Goal: Task Accomplishment & Management: Manage account settings

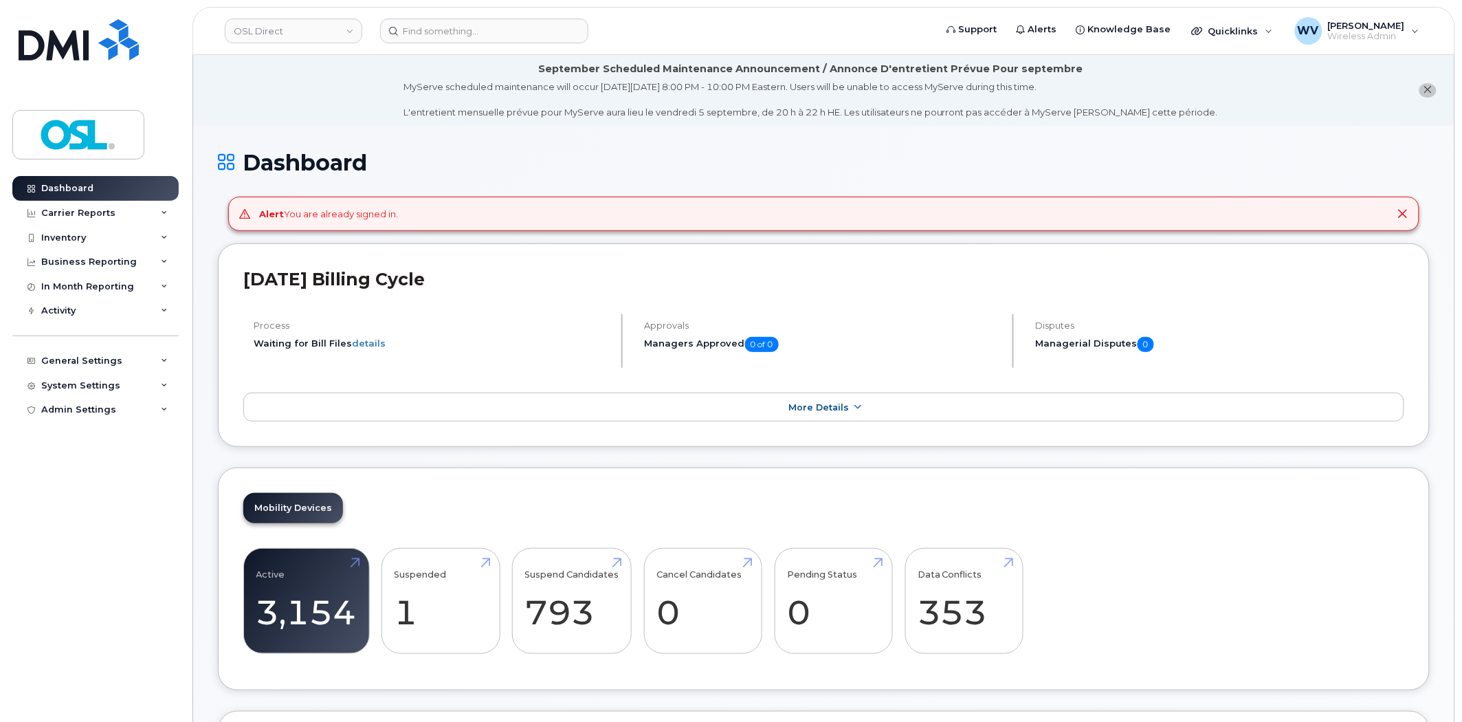
click at [1403, 210] on icon at bounding box center [1402, 213] width 11 height 11
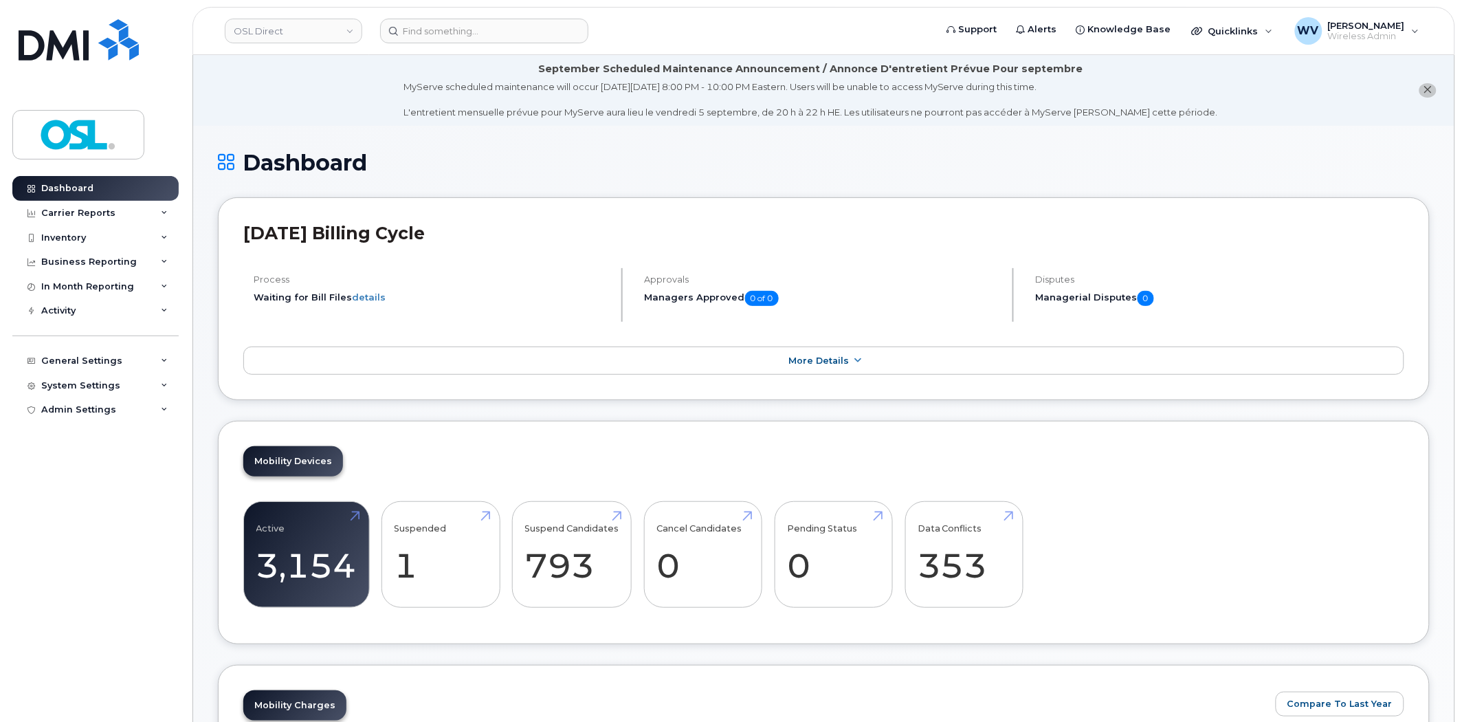
click at [1425, 90] on icon "close notification" at bounding box center [1427, 89] width 9 height 9
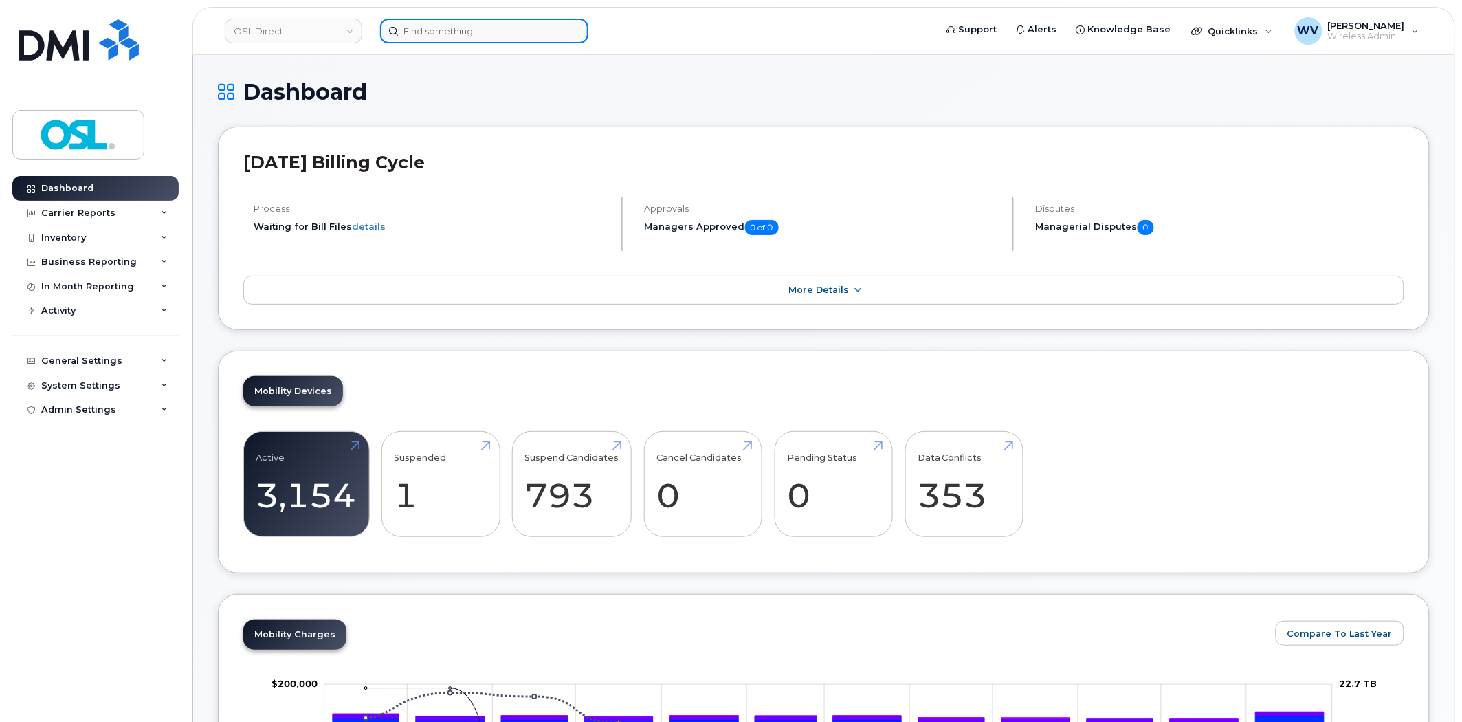
click at [473, 40] on input at bounding box center [484, 31] width 208 height 25
paste input "4189560920"
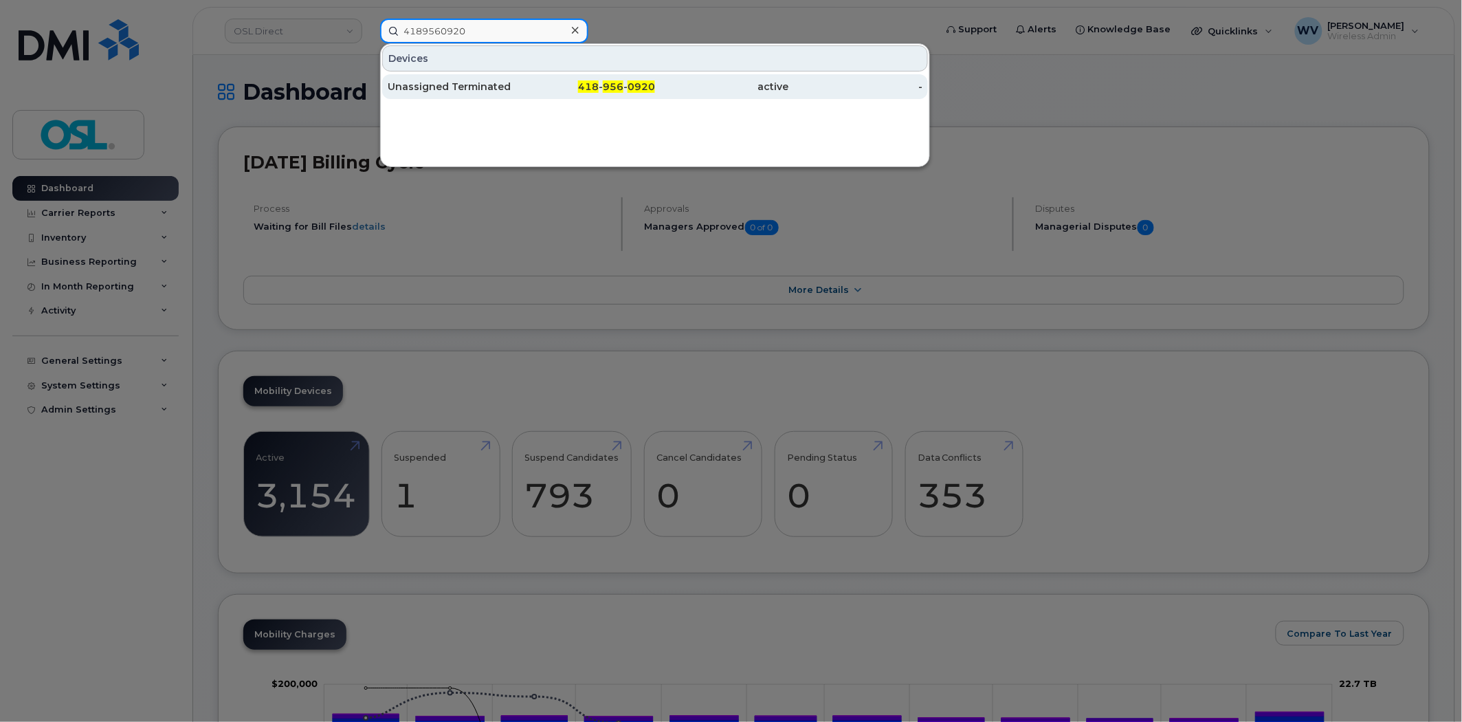
type input "4189560920"
click at [480, 82] on div "Unassigned Terminated" at bounding box center [455, 87] width 134 height 14
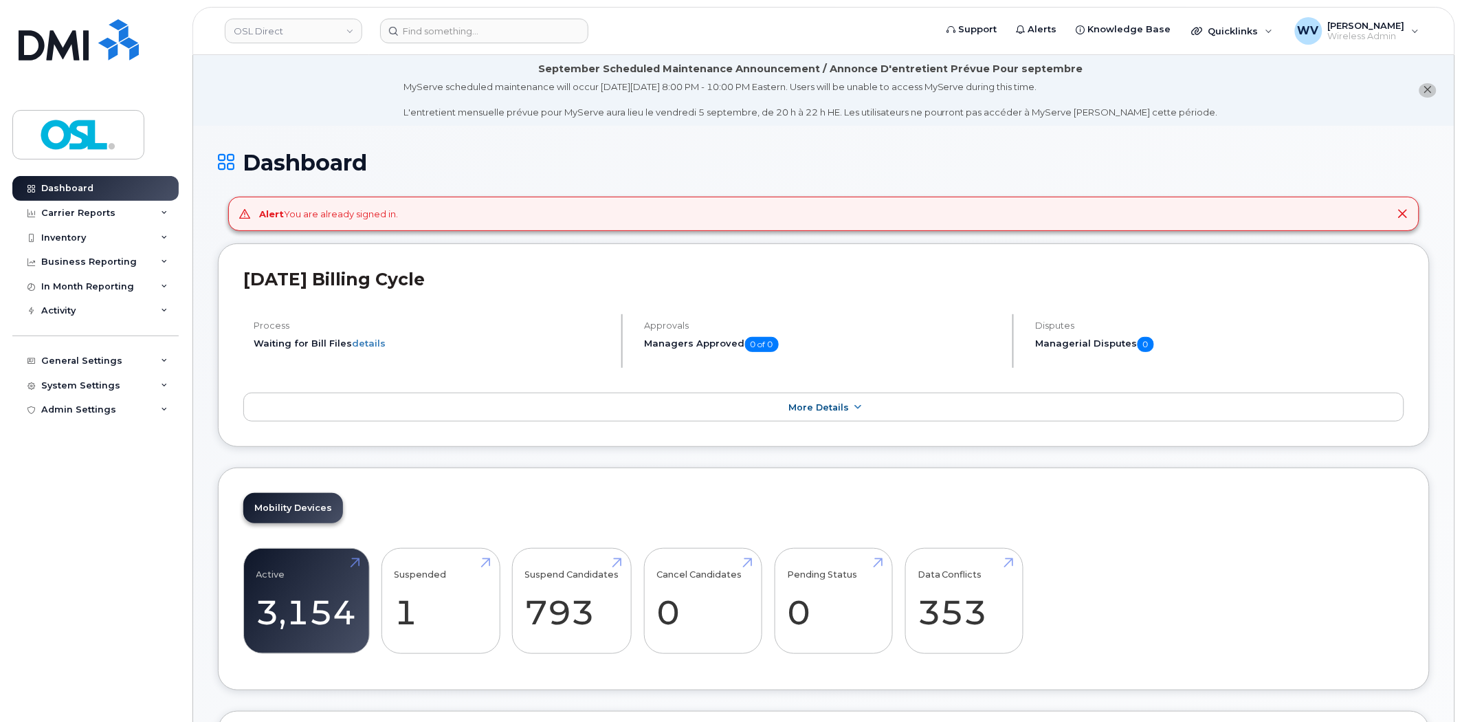
click at [1400, 216] on icon at bounding box center [1402, 213] width 11 height 11
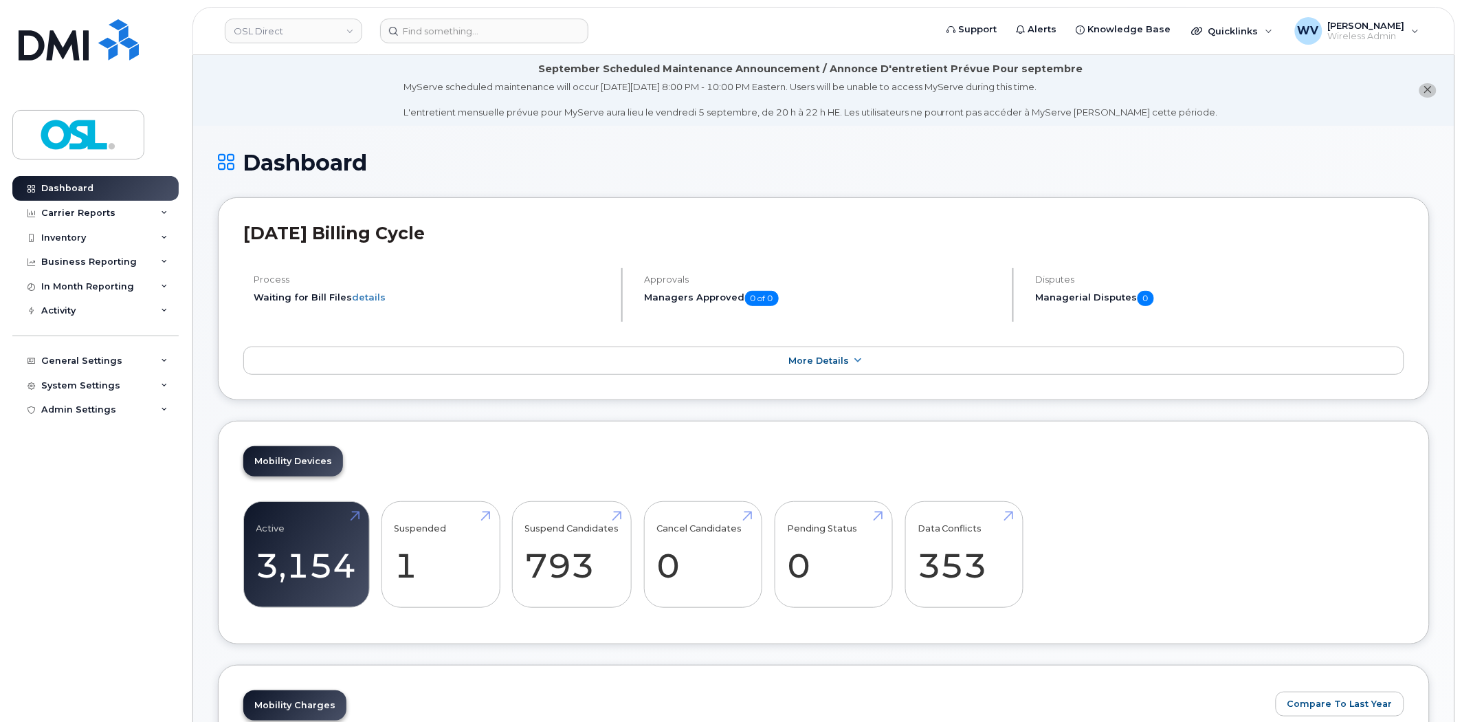
click at [1430, 93] on icon "close notification" at bounding box center [1427, 89] width 9 height 9
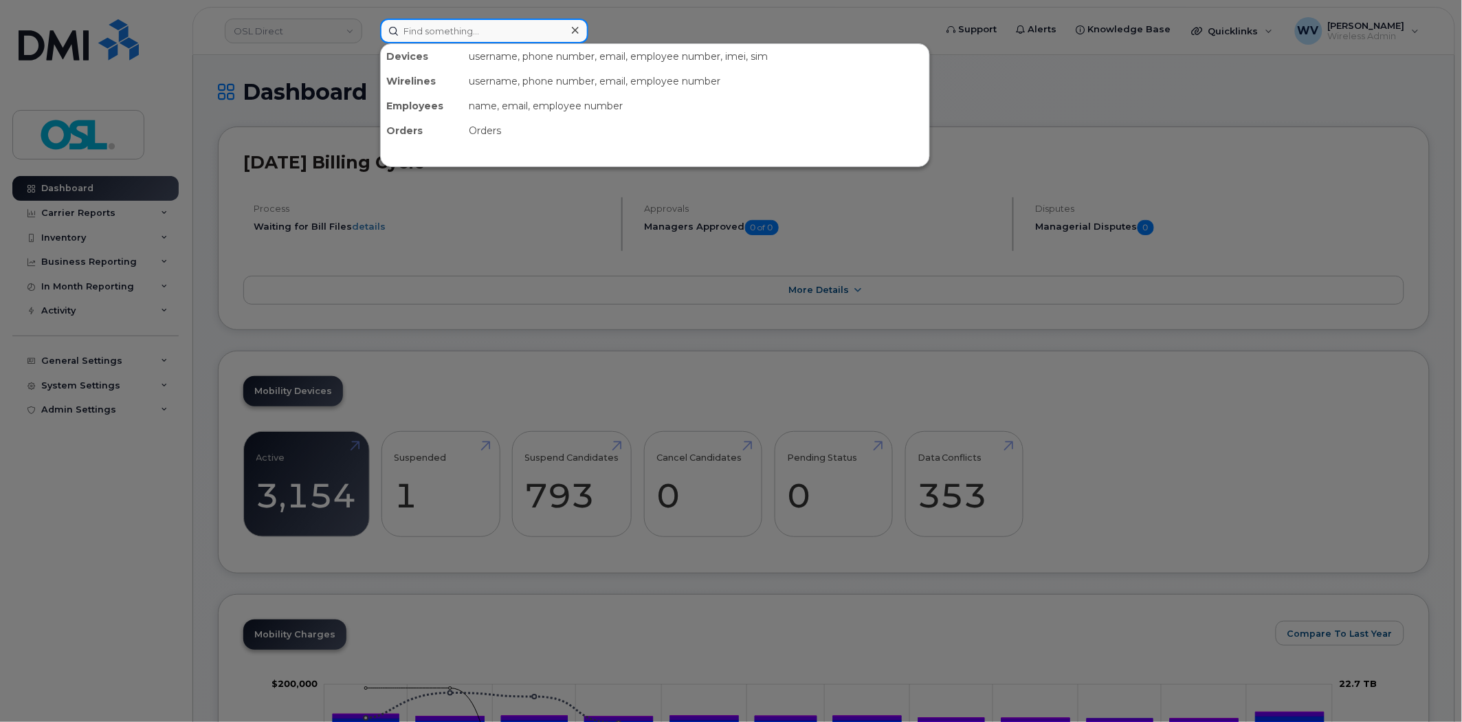
click at [463, 29] on input at bounding box center [484, 31] width 208 height 25
paste input "4163460837"
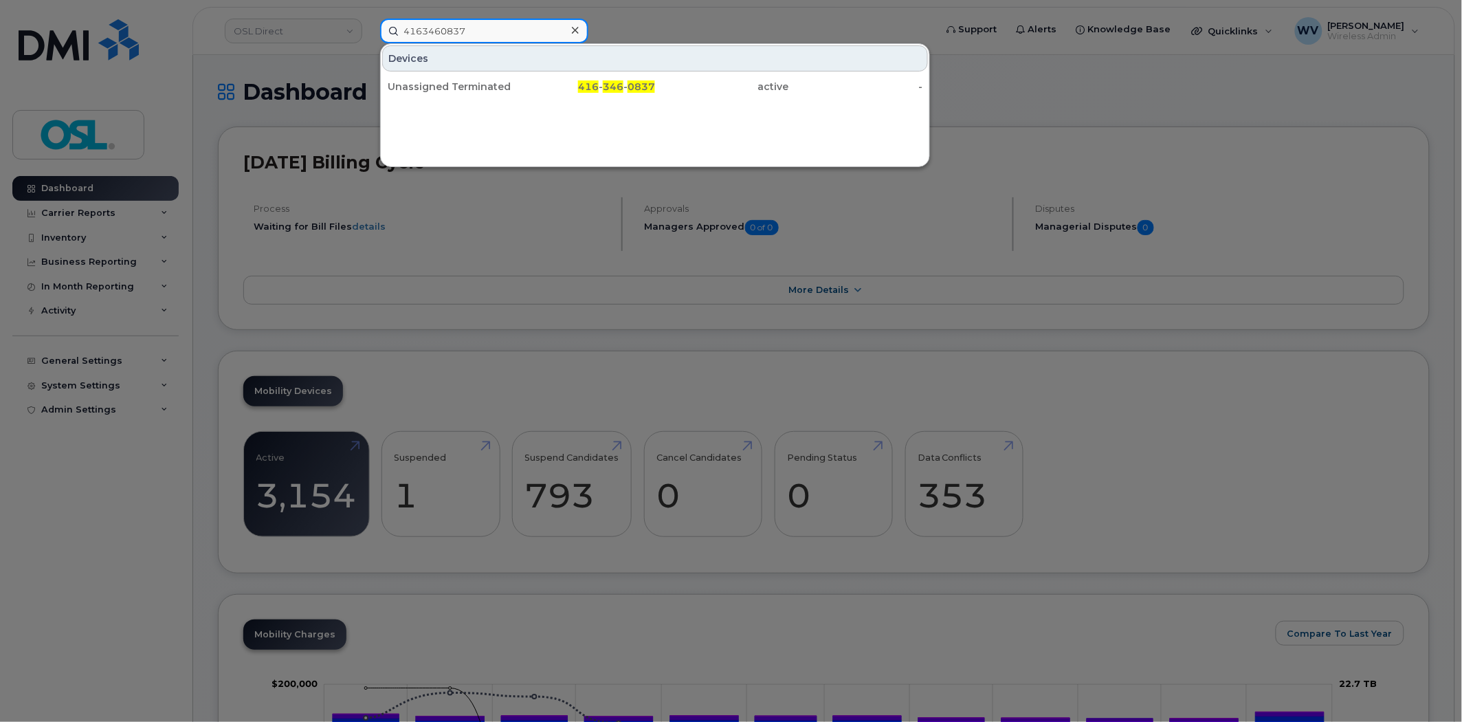
type input "4163460837"
drag, startPoint x: 458, startPoint y: 87, endPoint x: 490, endPoint y: 110, distance: 38.9
click at [461, 76] on div "Unassigned Terminated" at bounding box center [455, 86] width 134 height 25
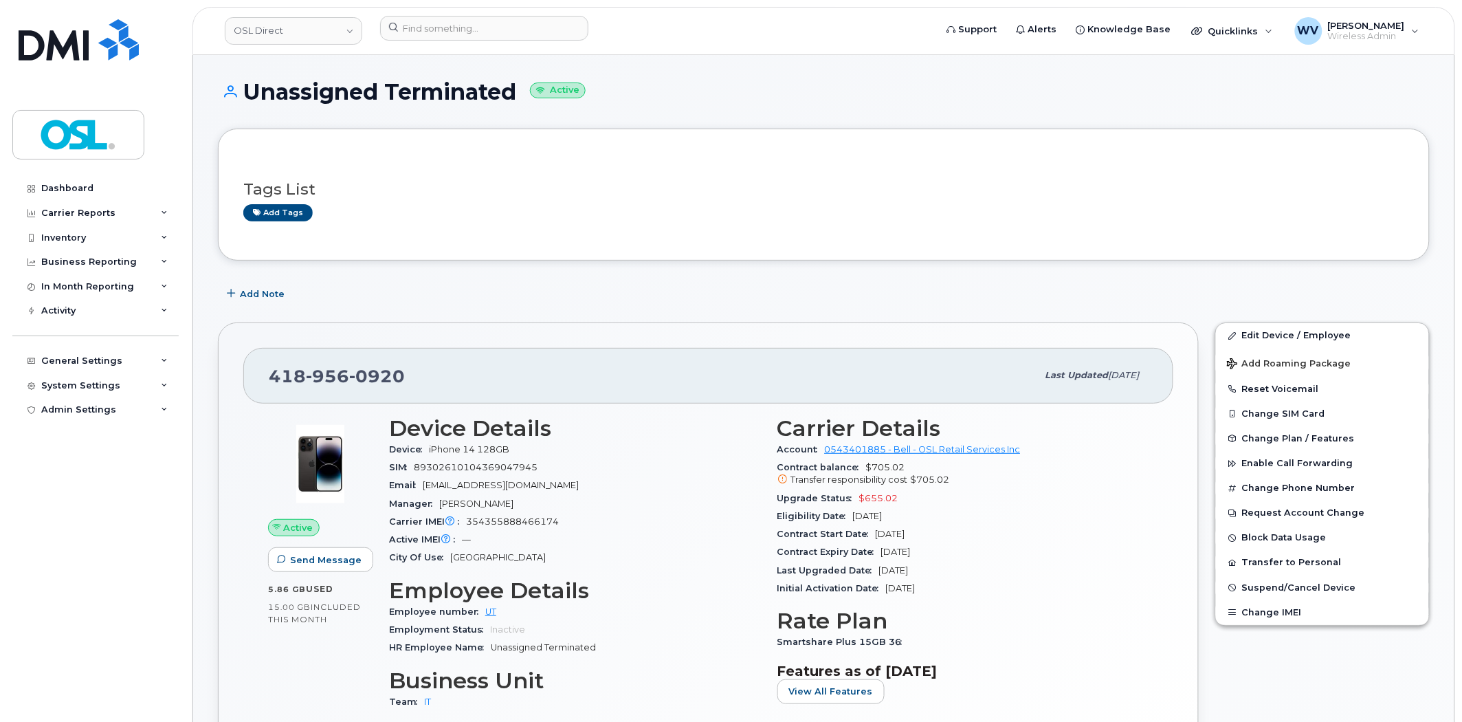
click at [349, 373] on span "0920" at bounding box center [377, 376] width 56 height 21
copy span "418 956 0920"
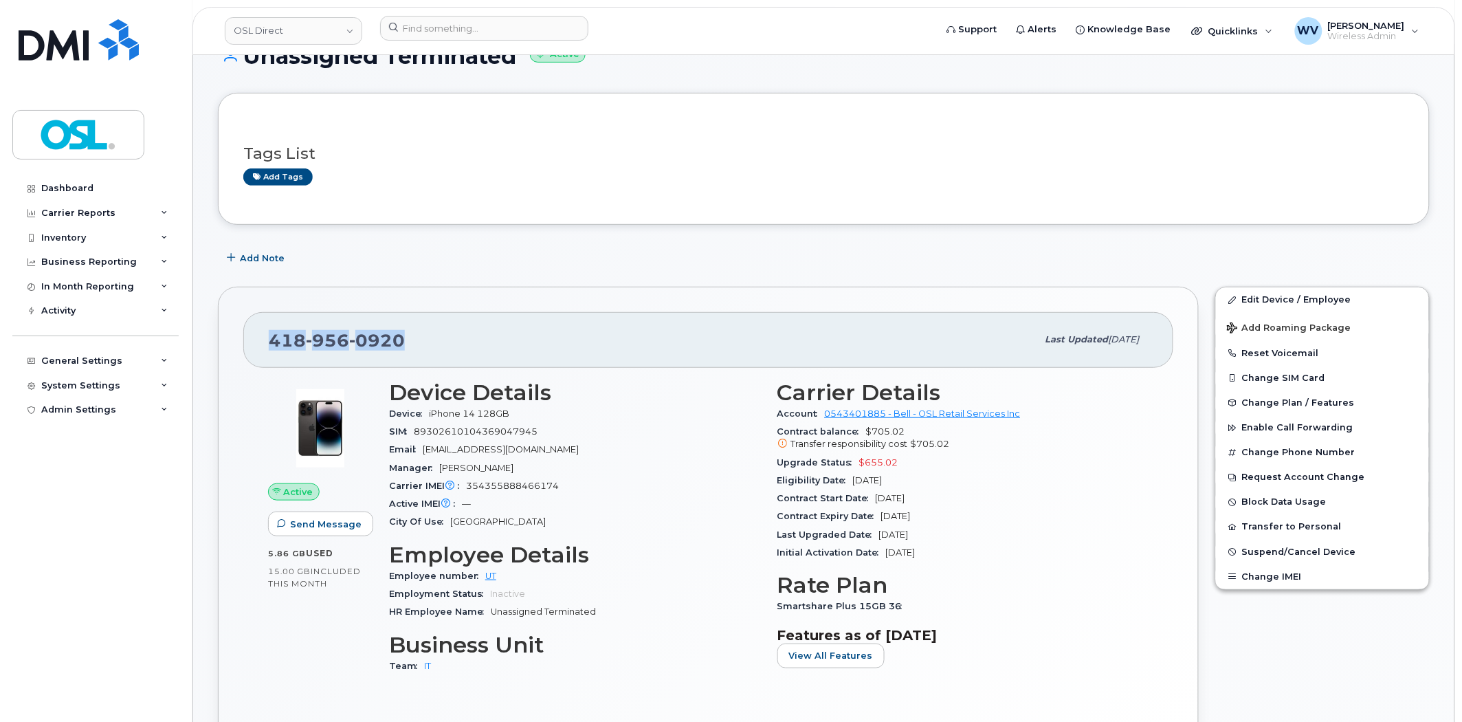
scroll to position [76, 0]
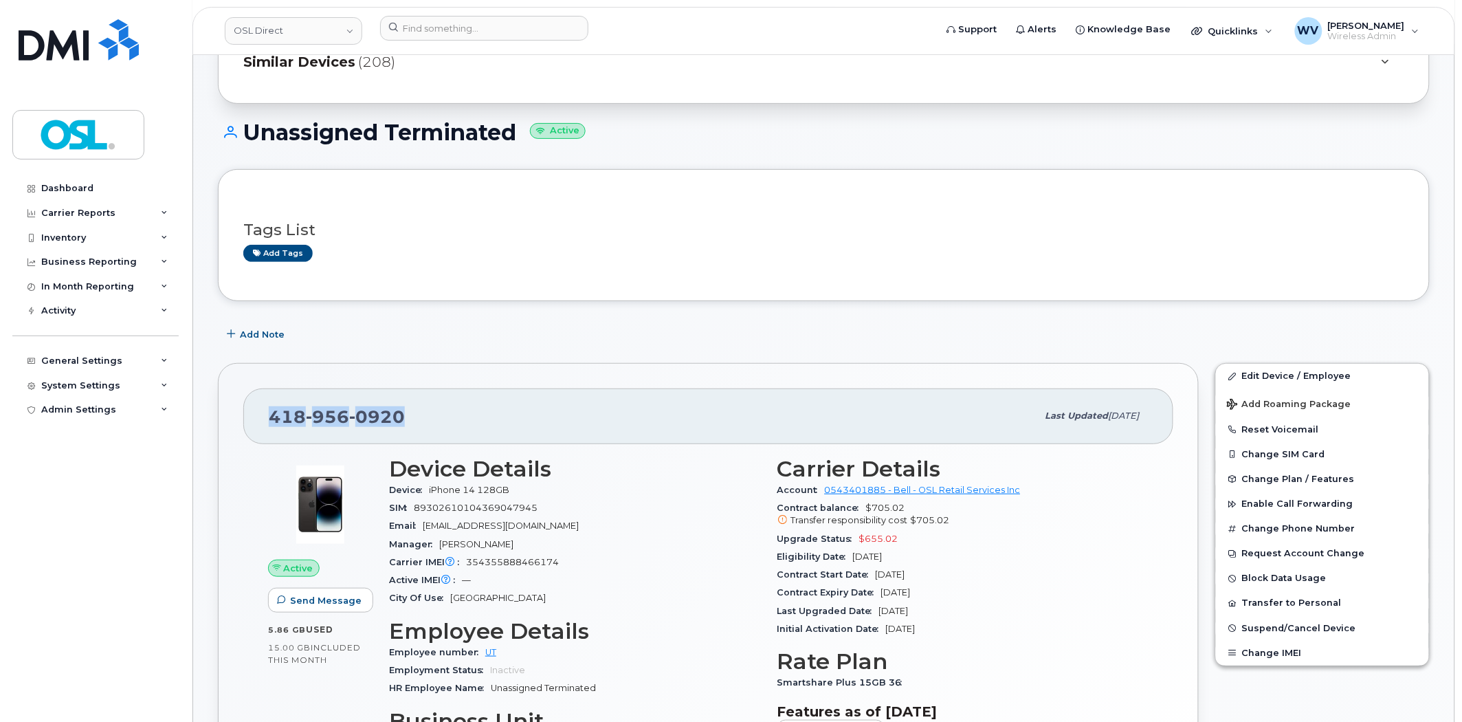
copy span "418 956 0920"
click at [1254, 368] on link "Edit Device / Employee" at bounding box center [1322, 376] width 213 height 25
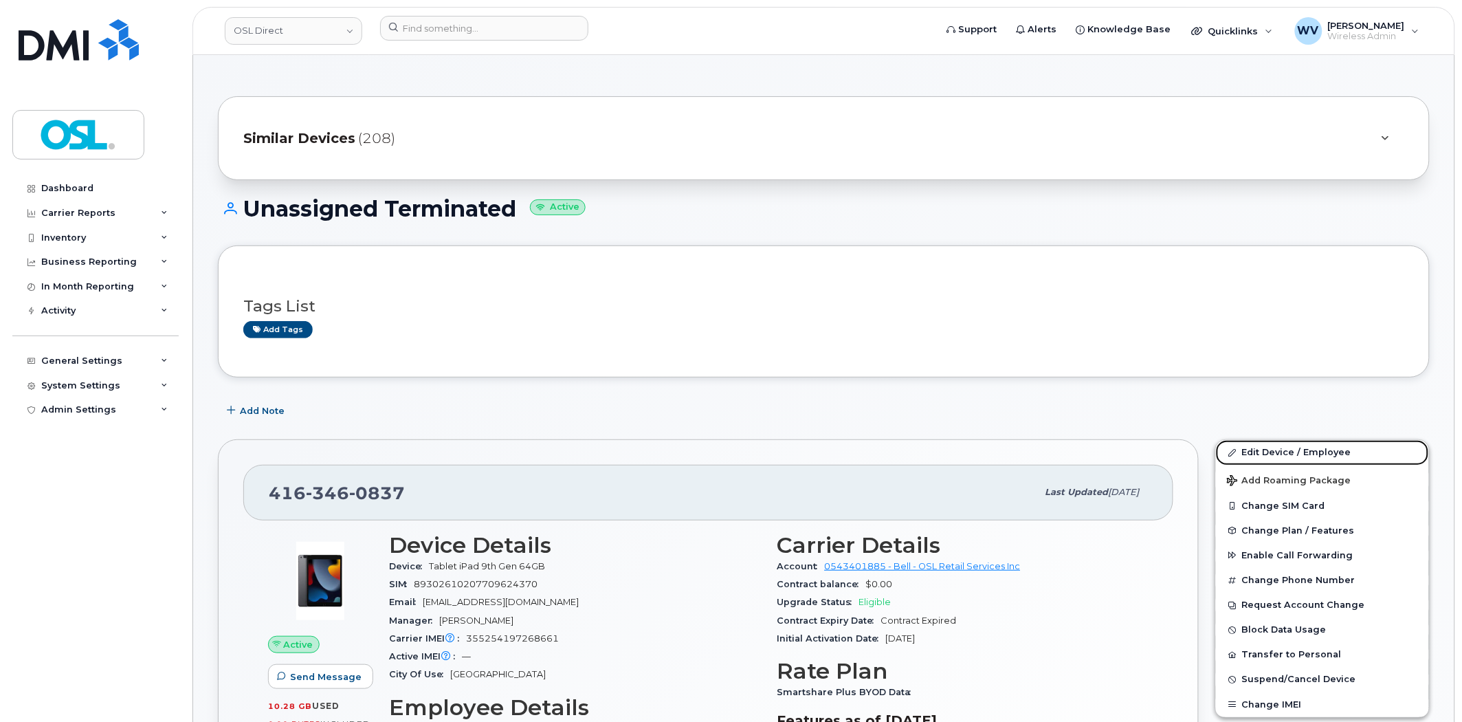
drag, startPoint x: 1354, startPoint y: 449, endPoint x: 1159, endPoint y: 332, distance: 227.5
click at [1354, 449] on link "Edit Device / Employee" at bounding box center [1322, 452] width 213 height 25
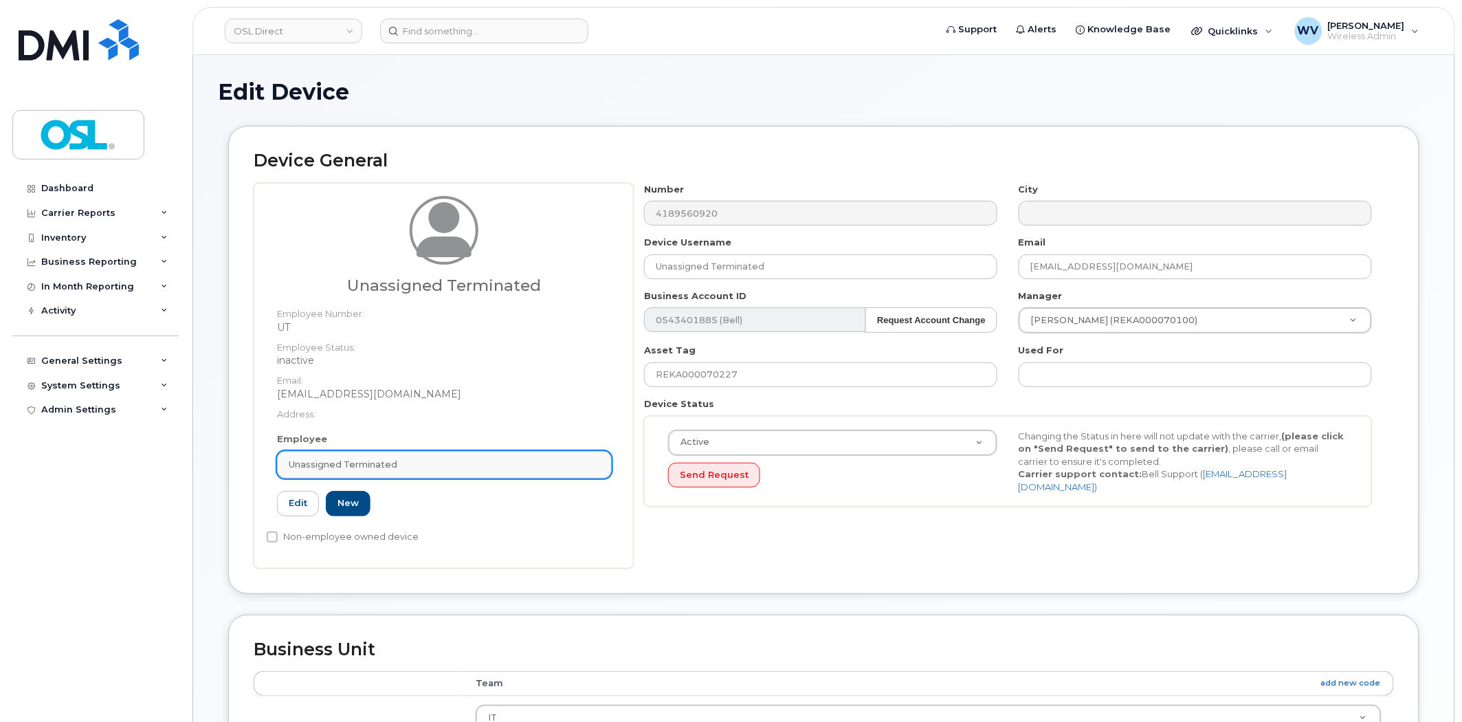
click at [390, 464] on span "Unassigned Terminated" at bounding box center [343, 464] width 109 height 13
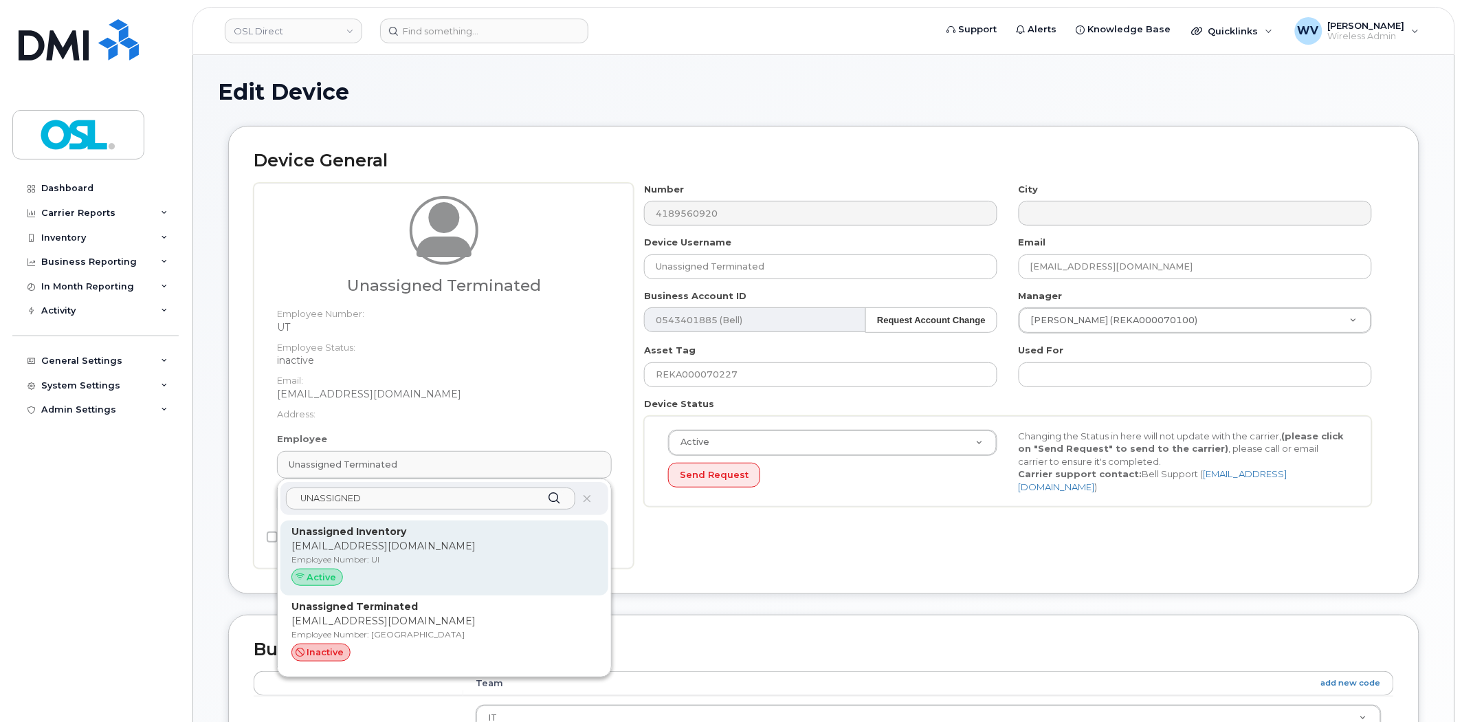
type input "UNASSIGNED"
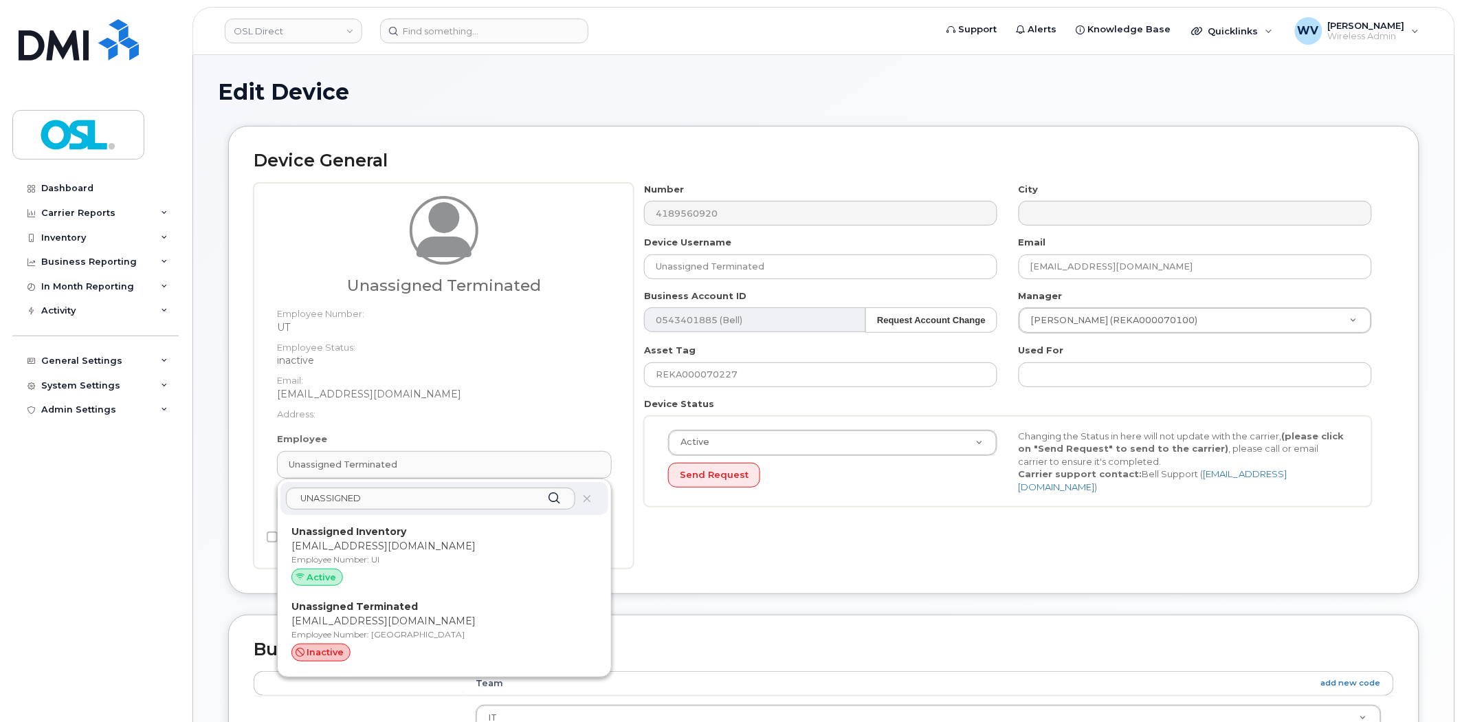
drag, startPoint x: 541, startPoint y: 538, endPoint x: 800, endPoint y: 87, distance: 520.6
click at [540, 538] on div "Unassigned Inventory support@osldirect.com Employee Number: UI Active" at bounding box center [444, 557] width 306 height 67
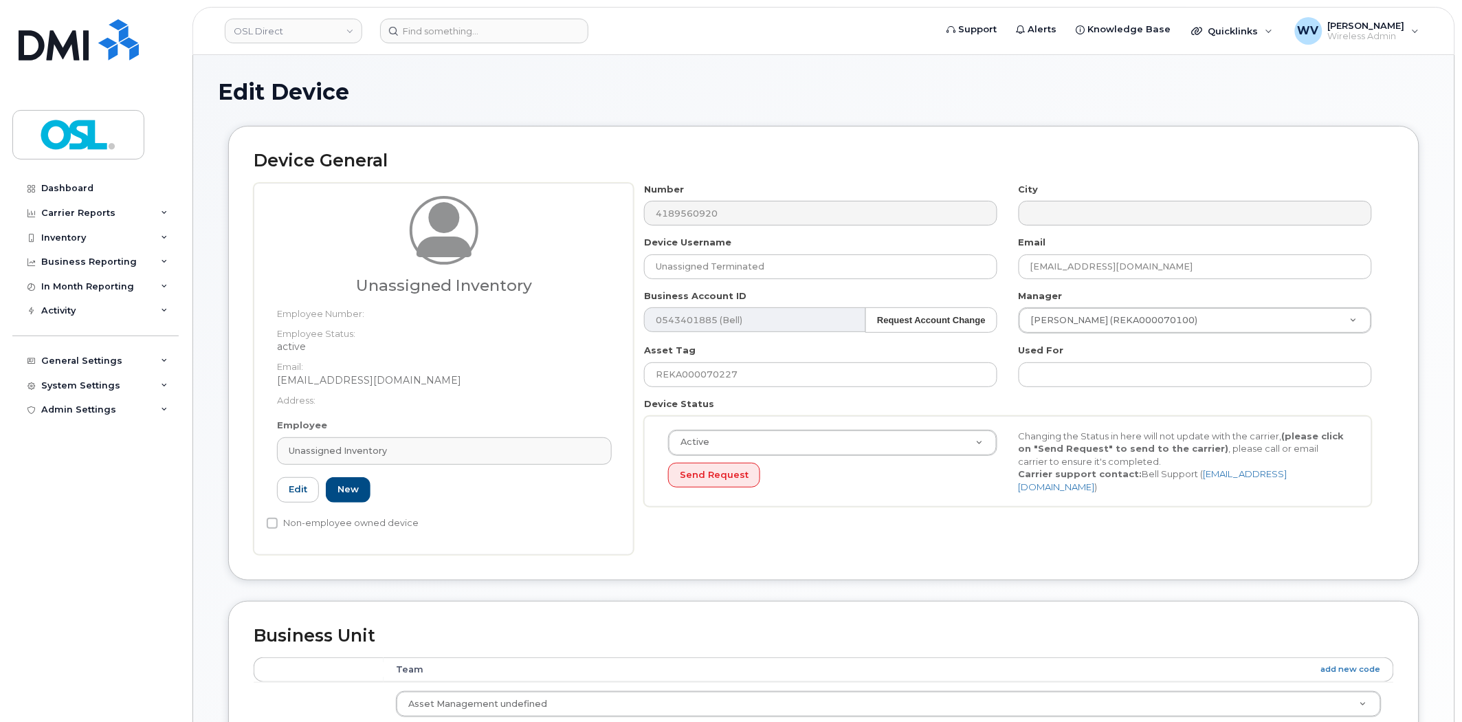
type input "UI"
type input "Unassigned Inventory"
type input "[EMAIL_ADDRESS][DOMAIN_NAME]"
type input "4724252"
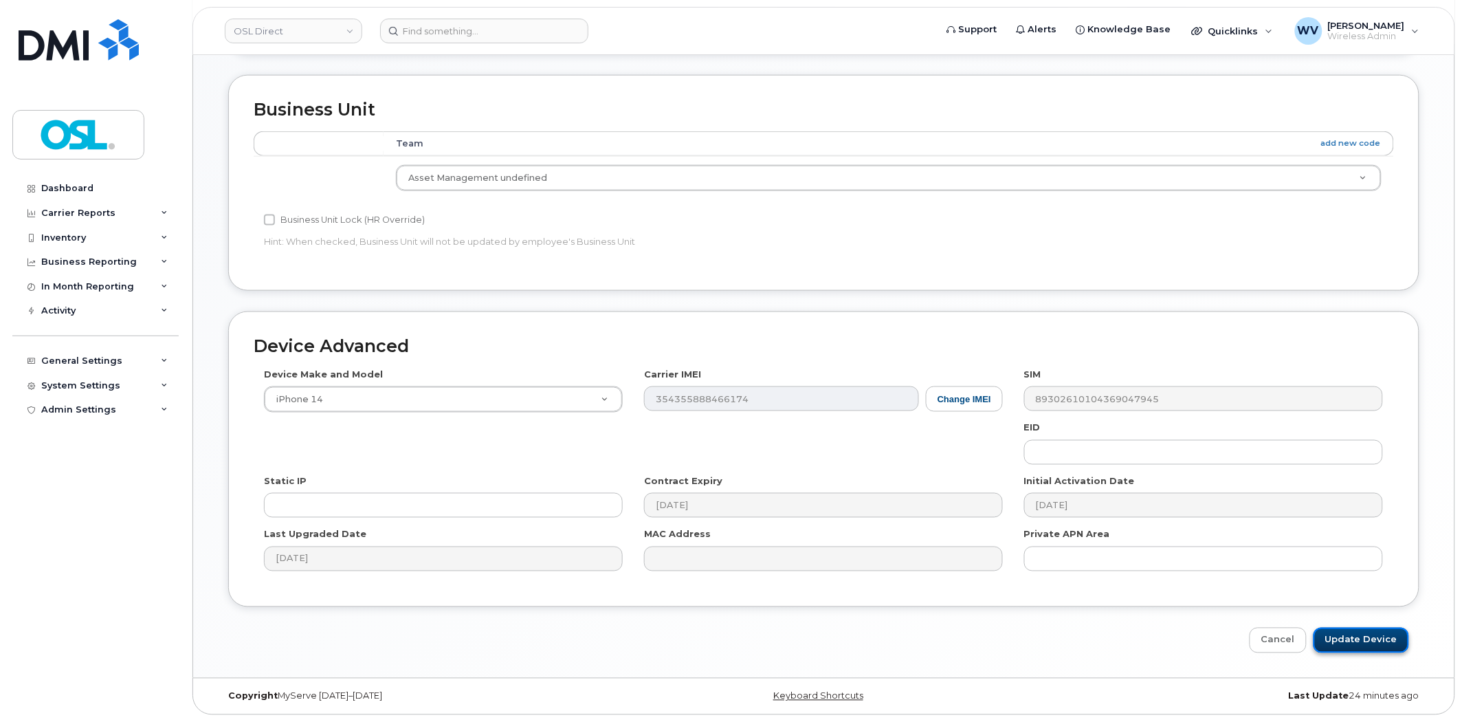
click at [1379, 641] on input "Update Device" at bounding box center [1361, 639] width 96 height 25
type input "Saving..."
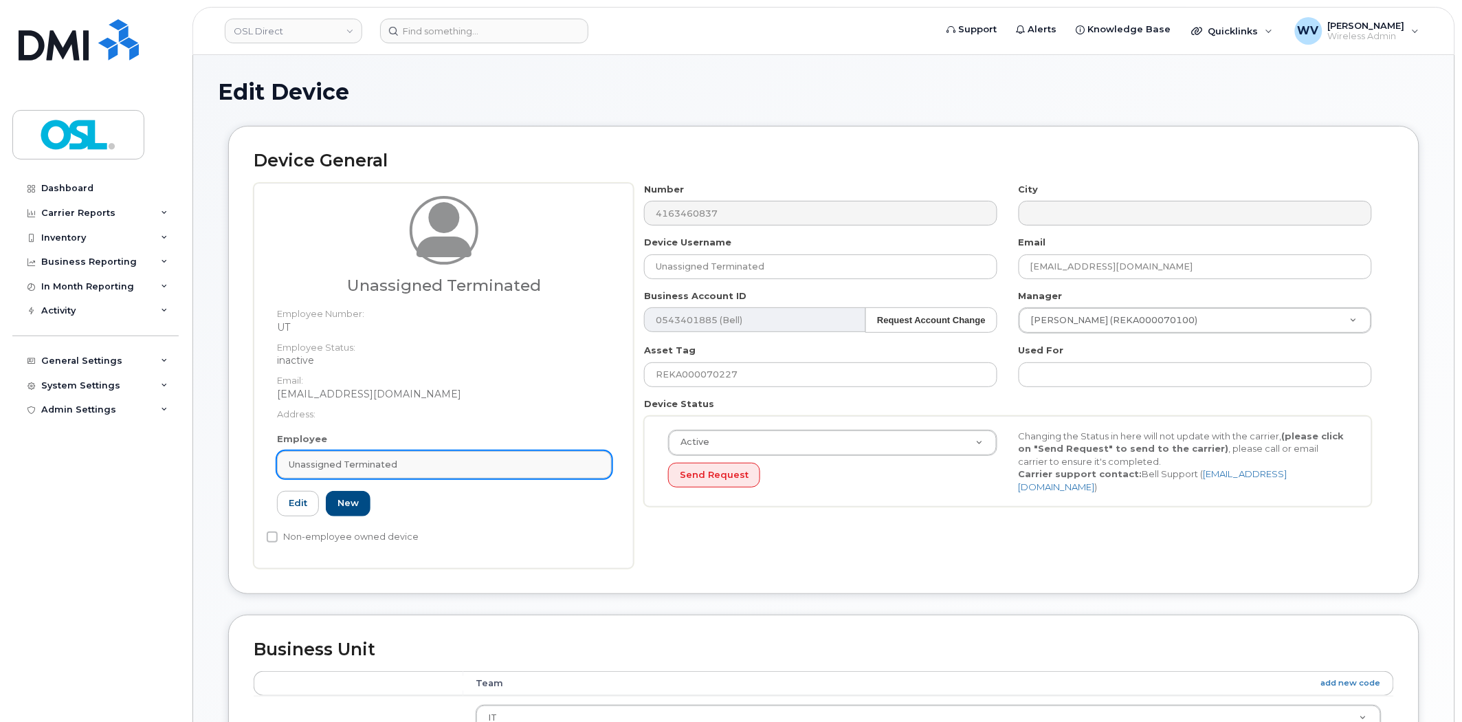
click at [485, 455] on link "Unassigned Terminated" at bounding box center [444, 464] width 335 height 27
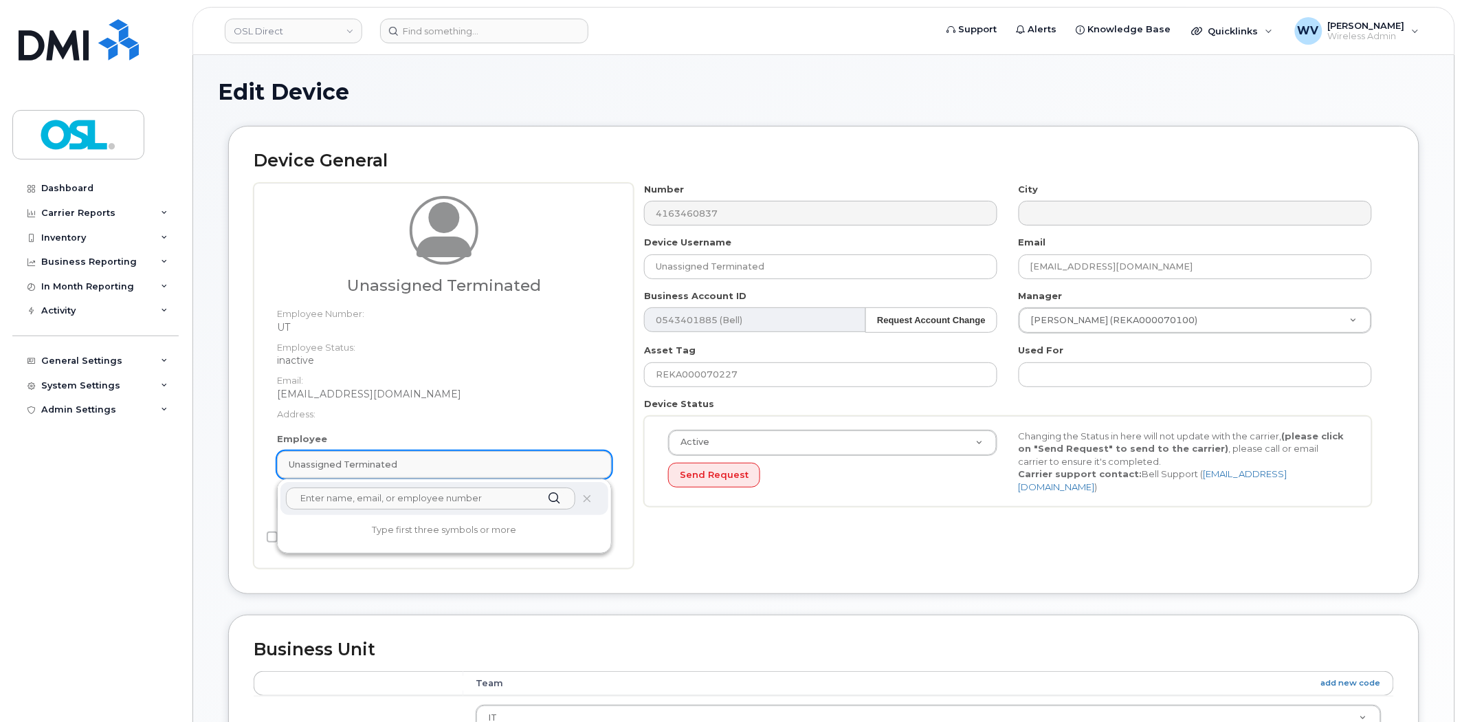
paste input "UNASSIGNED"
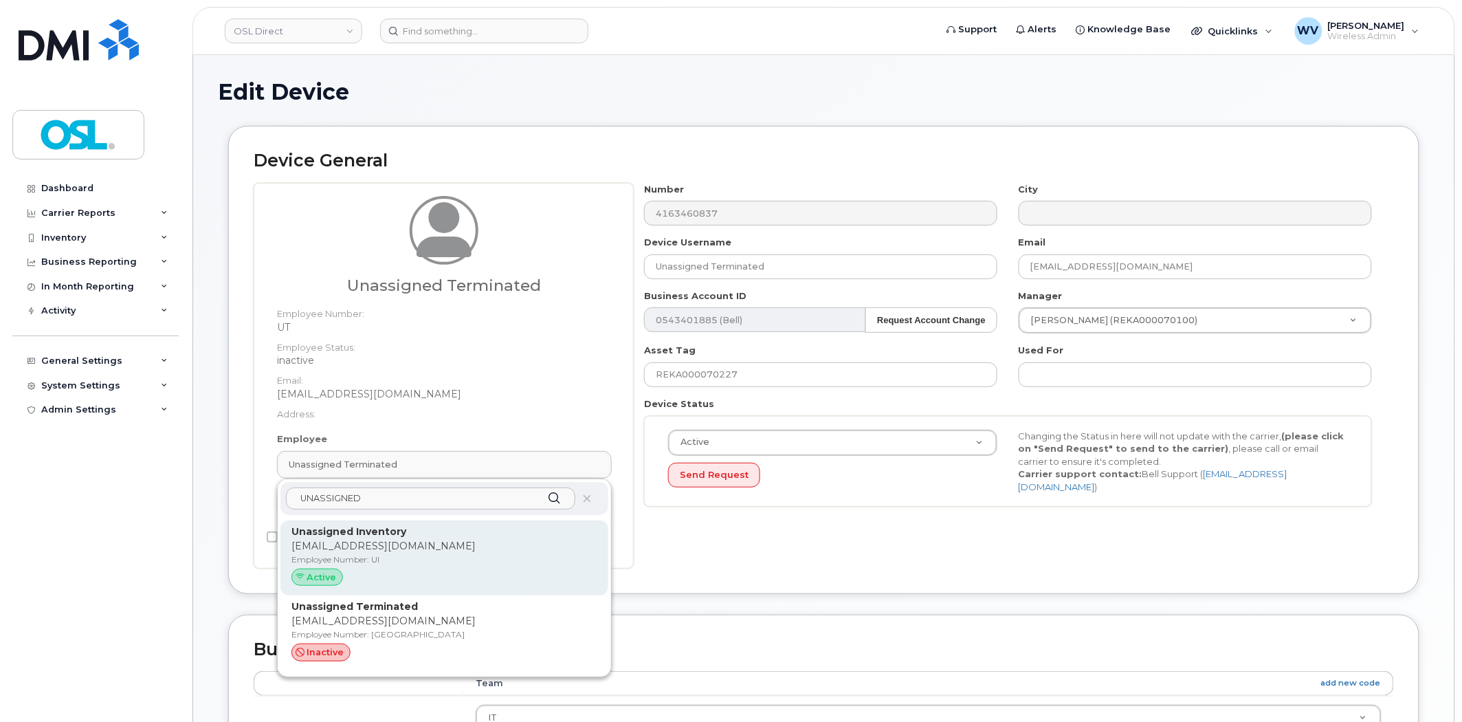
type input "UNASSIGNED"
click at [449, 540] on p "[EMAIL_ADDRESS][DOMAIN_NAME]" at bounding box center [444, 546] width 306 height 14
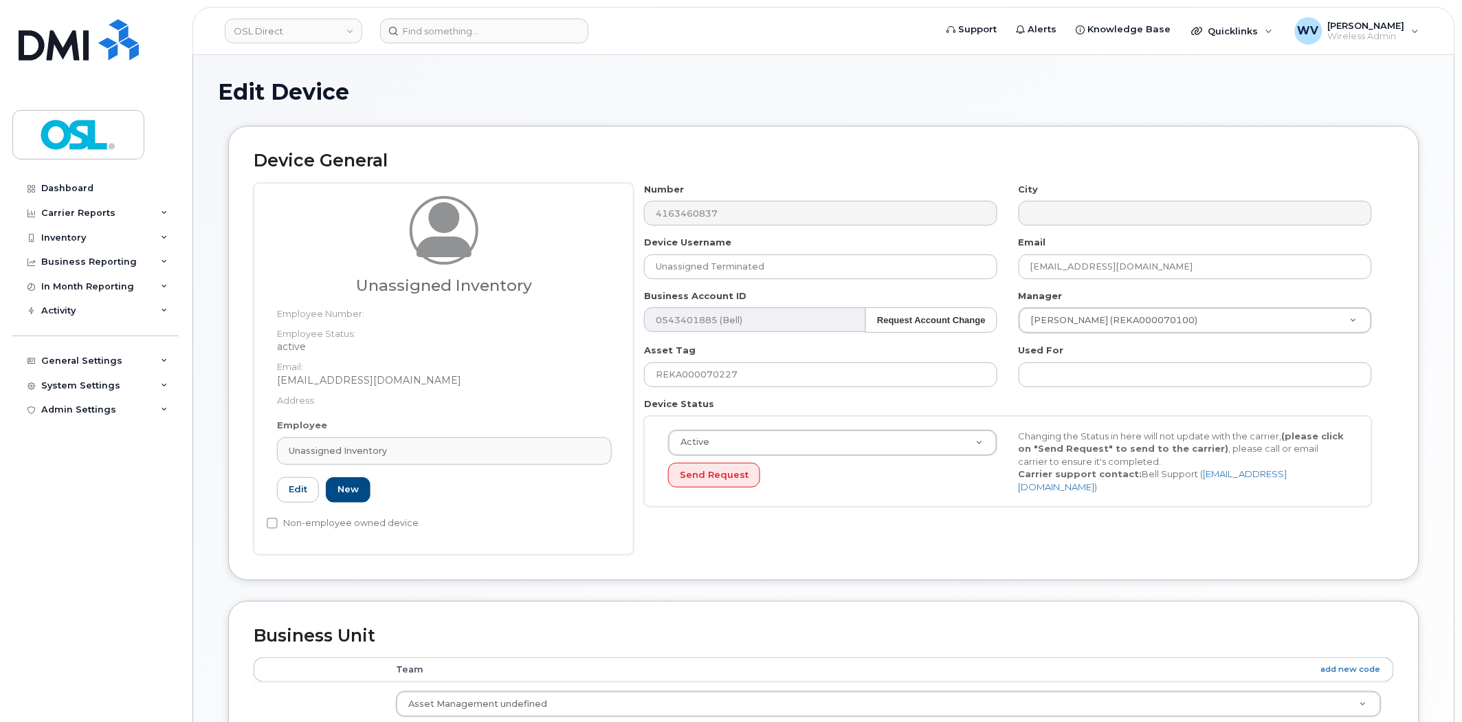
type input "UI"
type input "Unassigned Inventory"
type input "[EMAIL_ADDRESS][DOMAIN_NAME]"
type input "4724252"
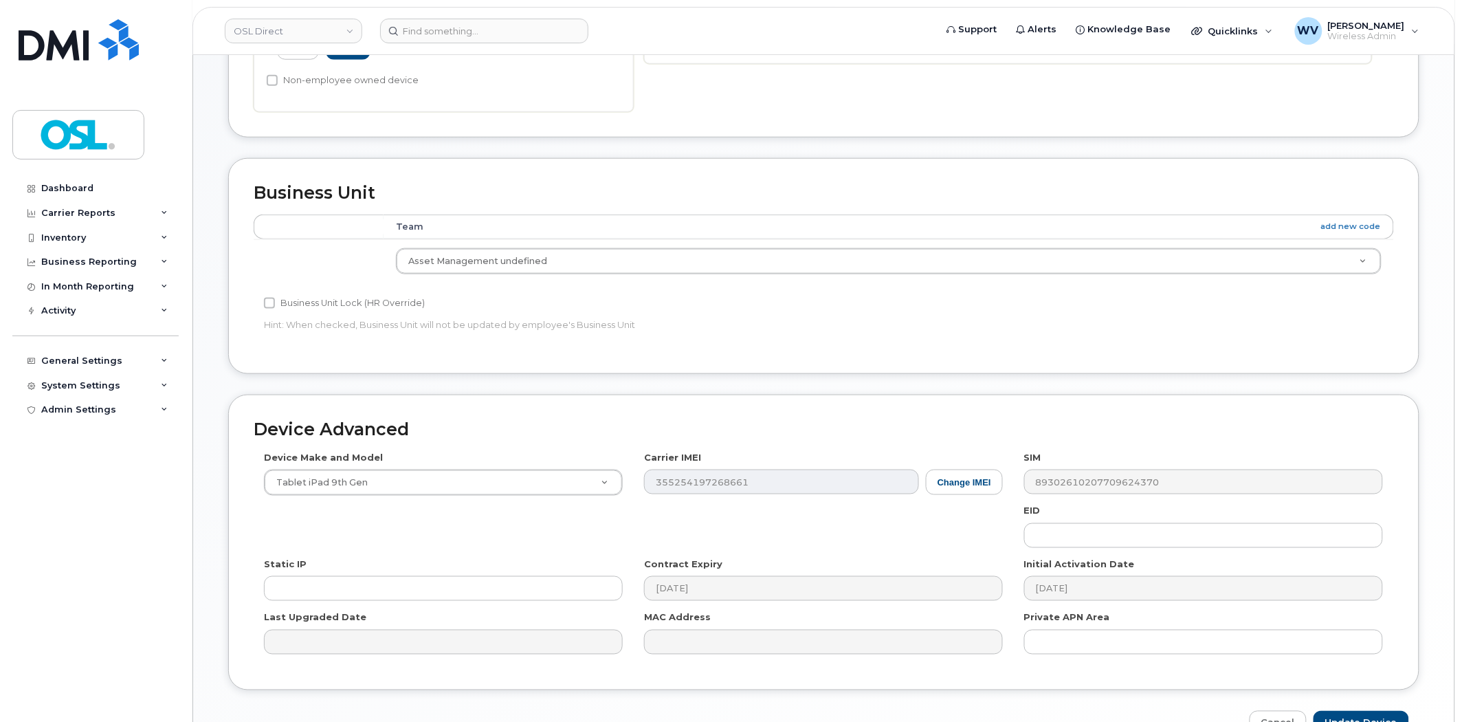
scroll to position [526, 0]
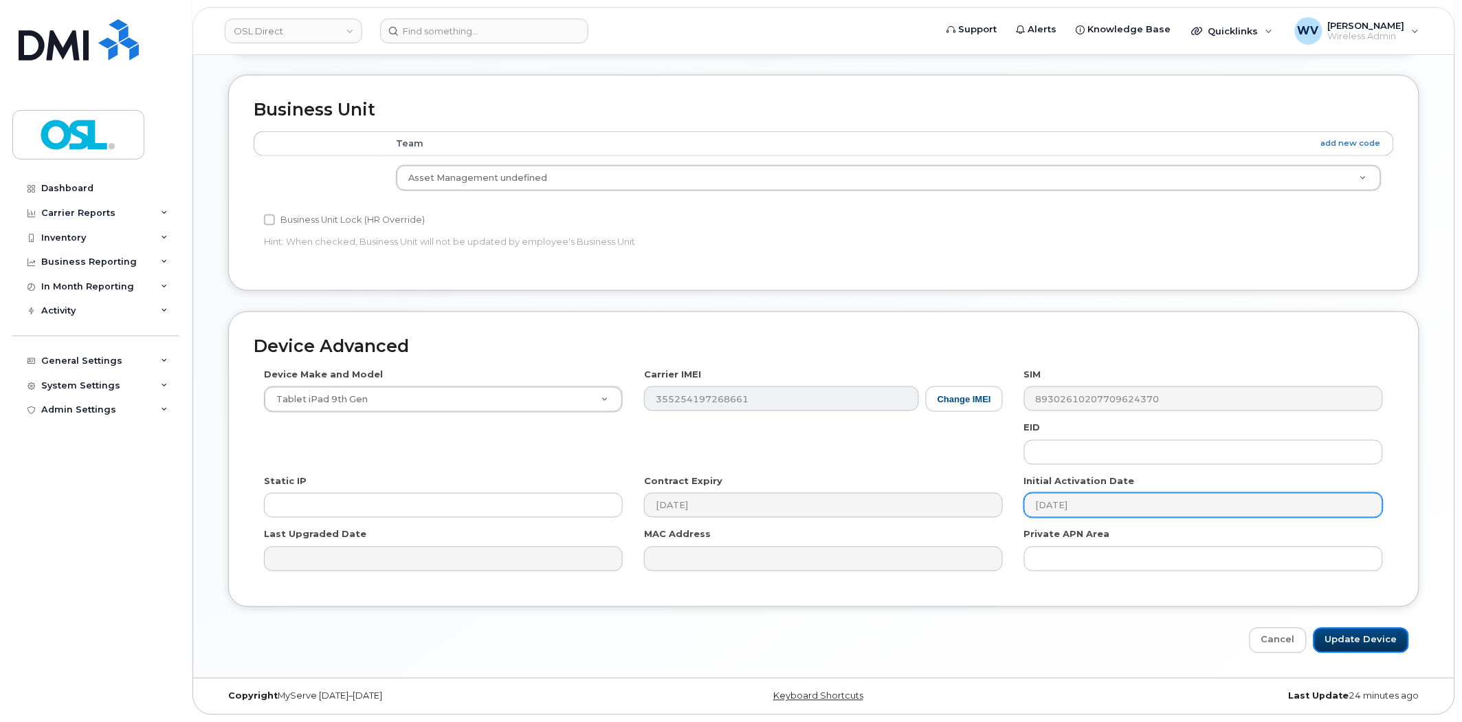
click at [1366, 633] on input "Update Device" at bounding box center [1361, 639] width 96 height 25
type input "Saving..."
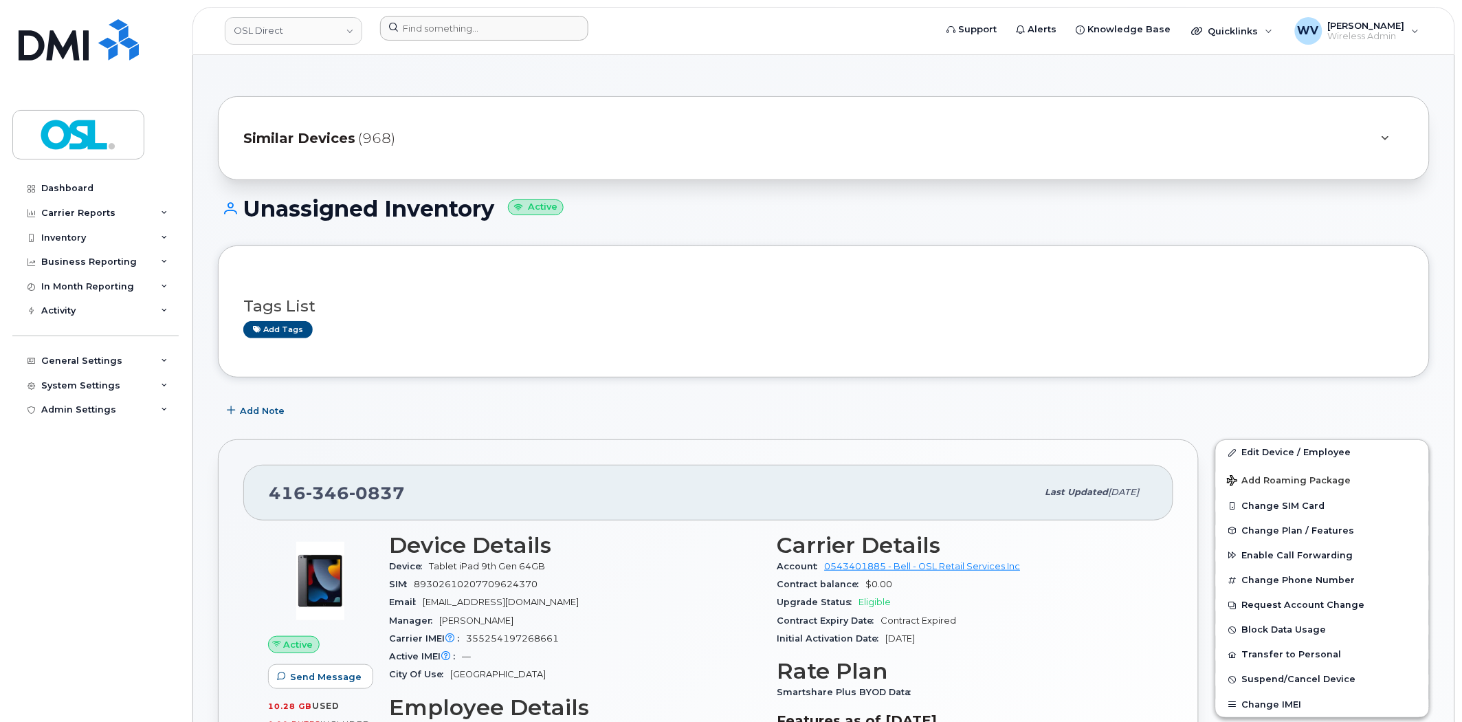
drag, startPoint x: 502, startPoint y: 45, endPoint x: 497, endPoint y: 37, distance: 9.3
click at [500, 44] on header "OSL Direct Support Alerts Knowledge Base Quicklinks Suspend / Cancel Device Cha…" at bounding box center [823, 31] width 1263 height 48
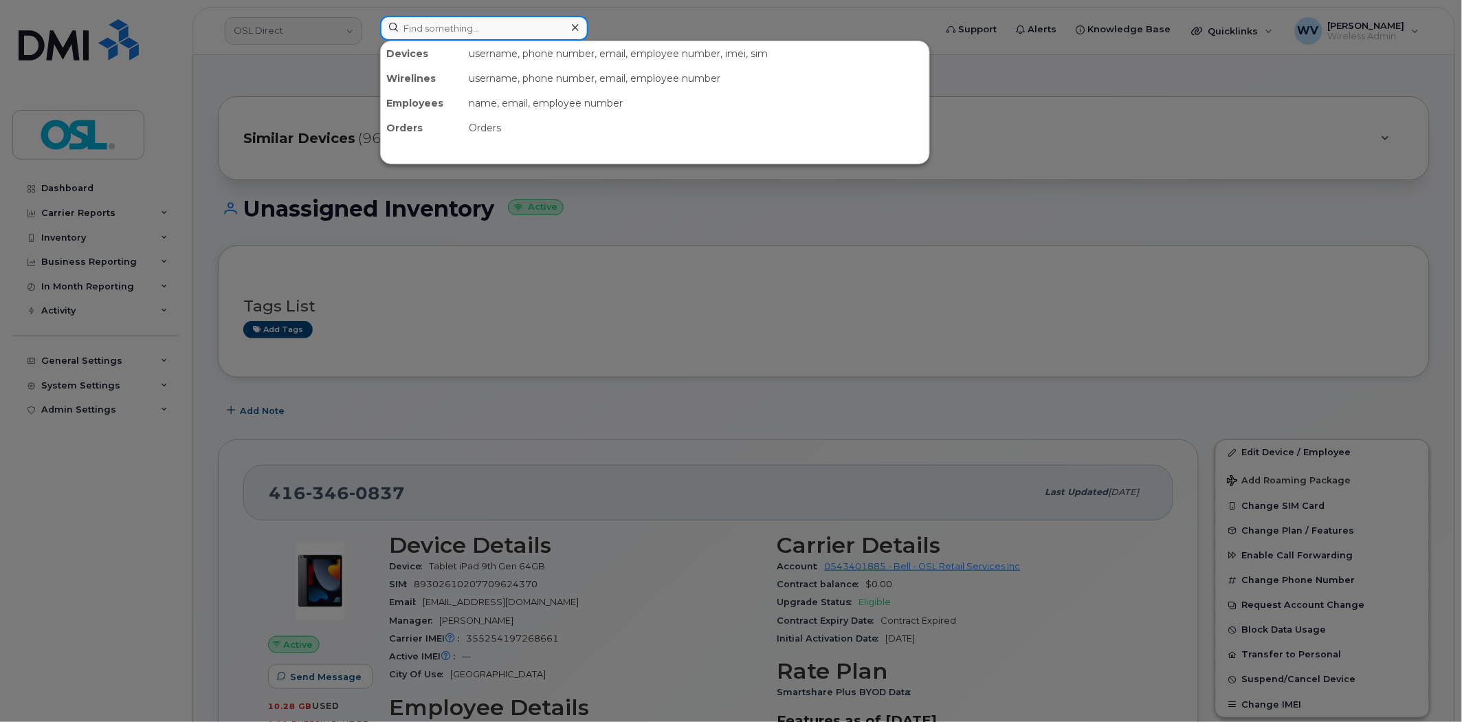
click at [497, 37] on input at bounding box center [484, 28] width 208 height 25
paste input "4165537106"
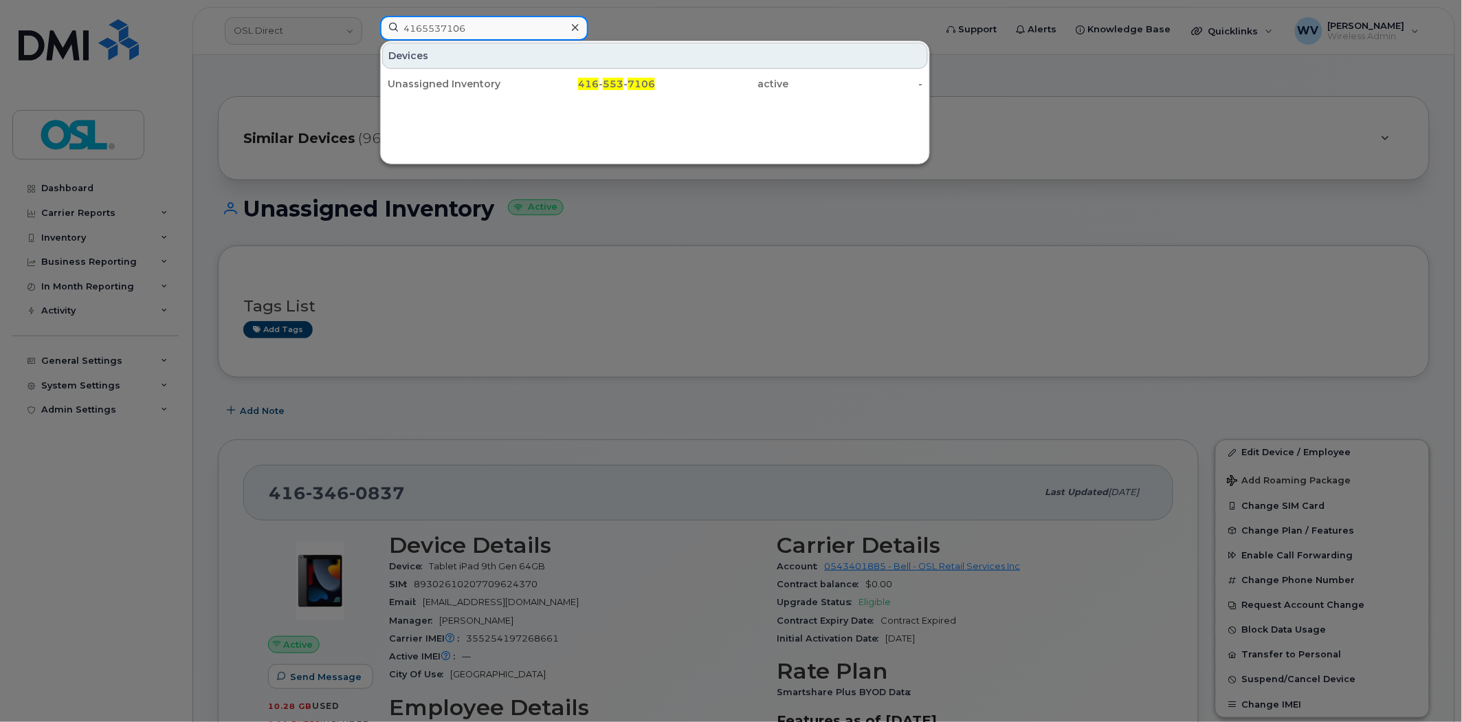
type input "4165537106"
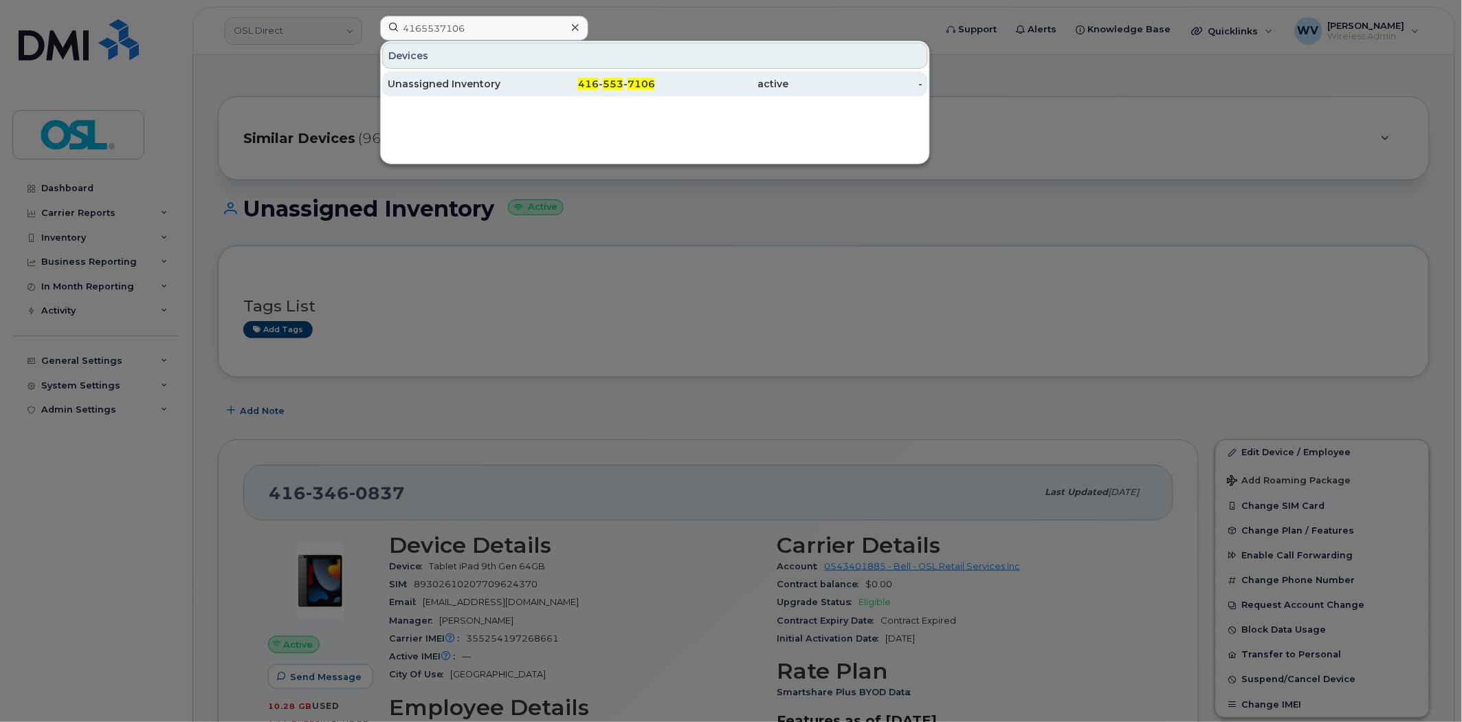
click at [480, 84] on div "Unassigned Inventory" at bounding box center [455, 84] width 134 height 14
click at [476, 88] on div "Unassigned Inventory" at bounding box center [455, 84] width 134 height 14
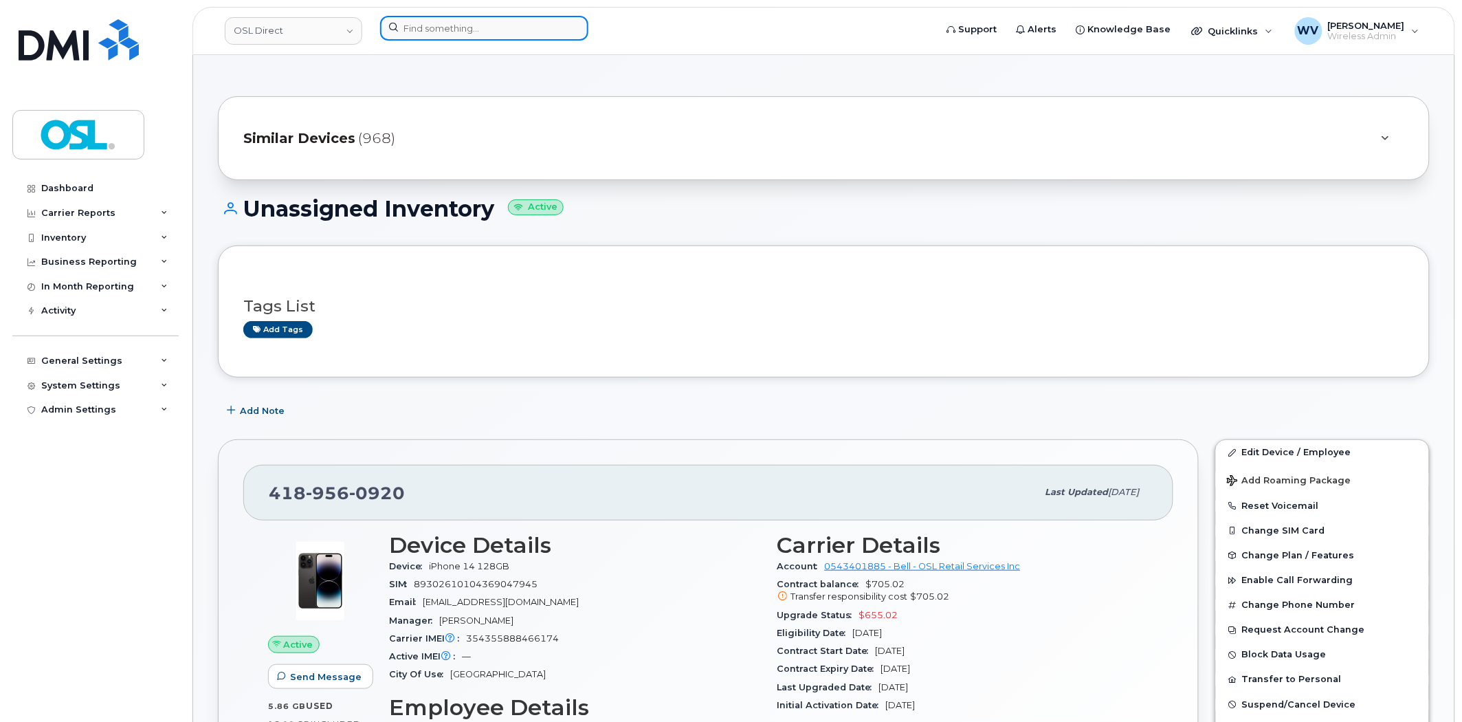
click at [518, 24] on input at bounding box center [484, 28] width 208 height 25
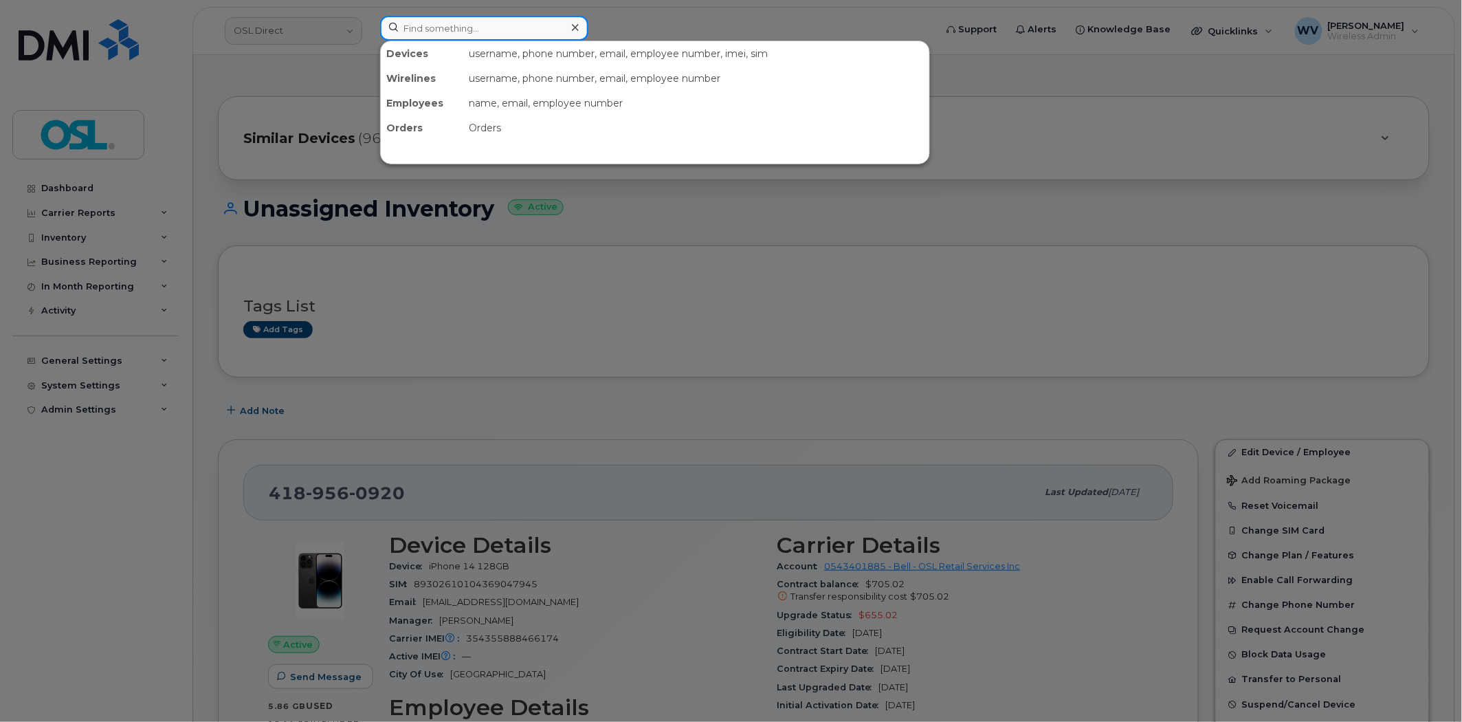
paste input "4384687063"
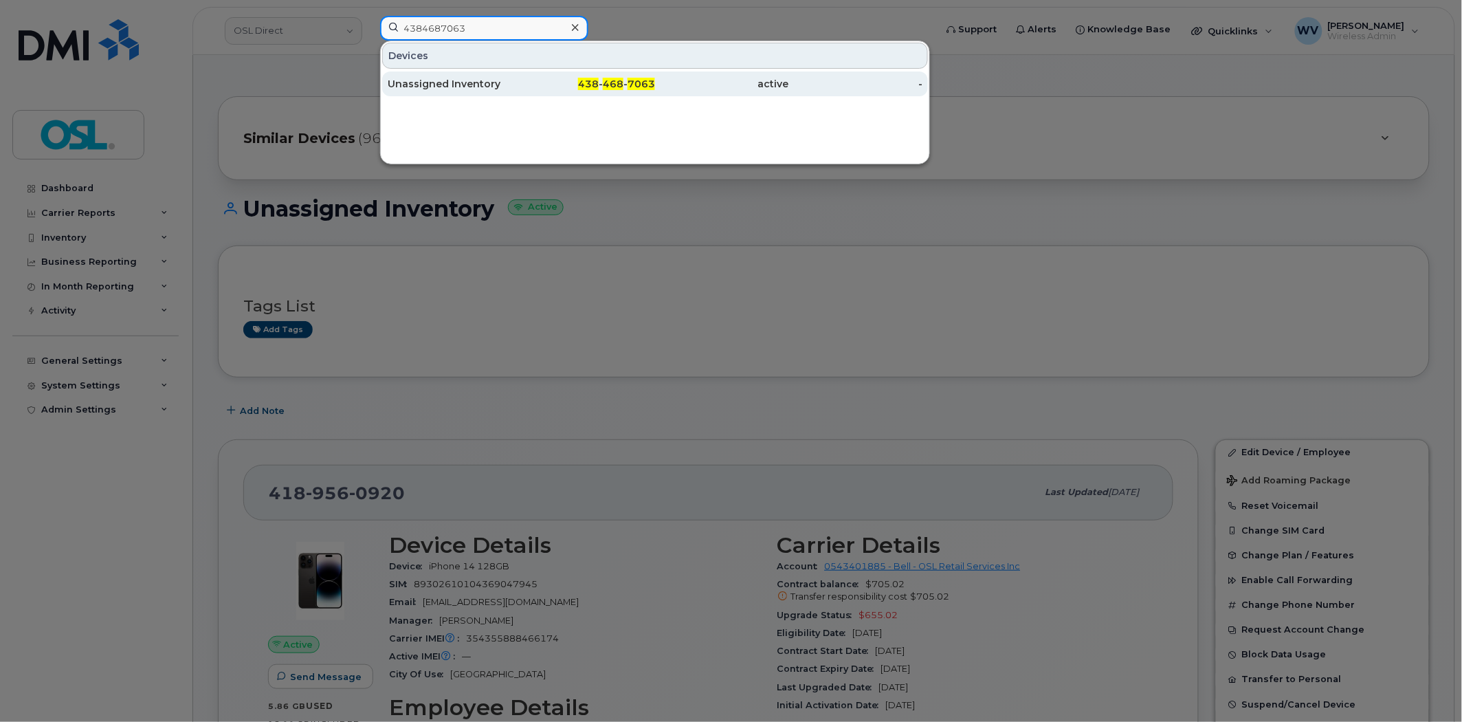
type input "4384687063"
click at [512, 82] on div "Unassigned Inventory" at bounding box center [455, 84] width 134 height 14
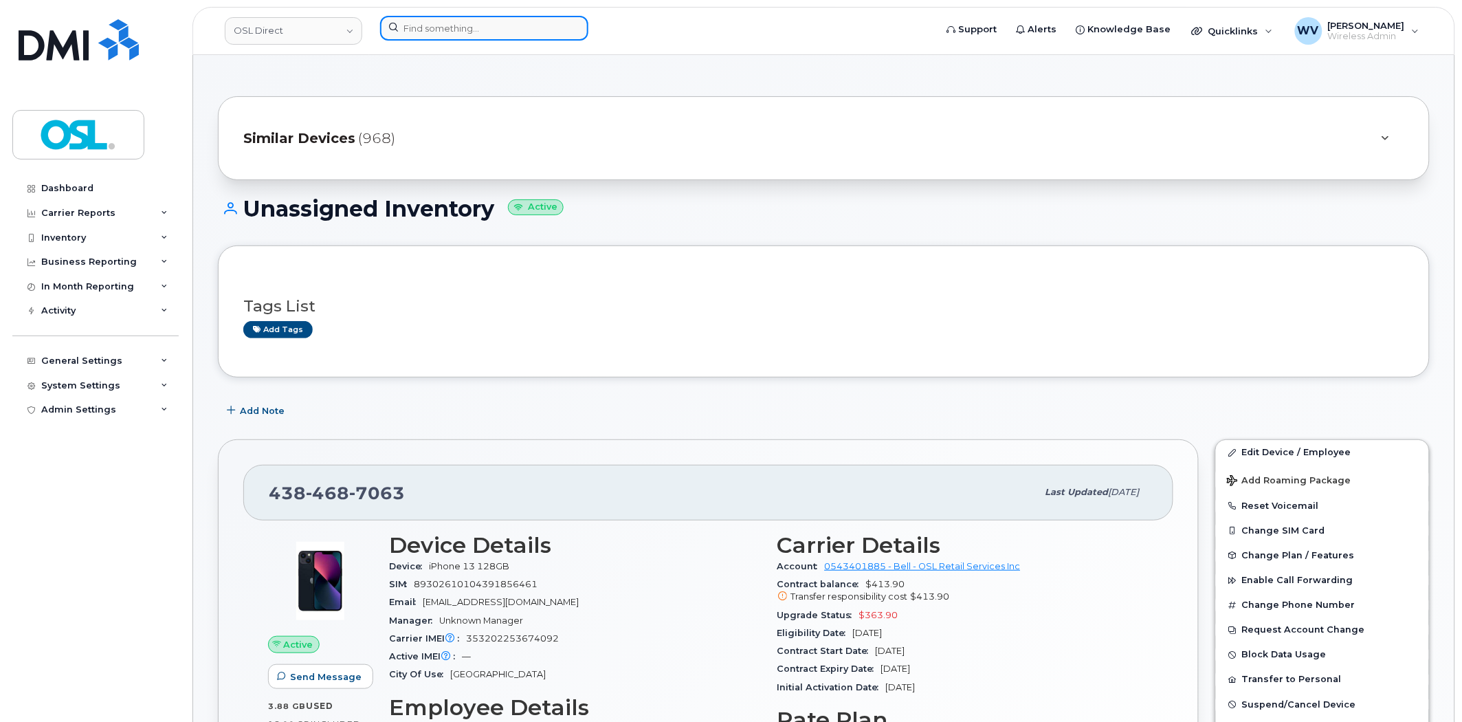
click at [504, 33] on input at bounding box center [484, 28] width 208 height 25
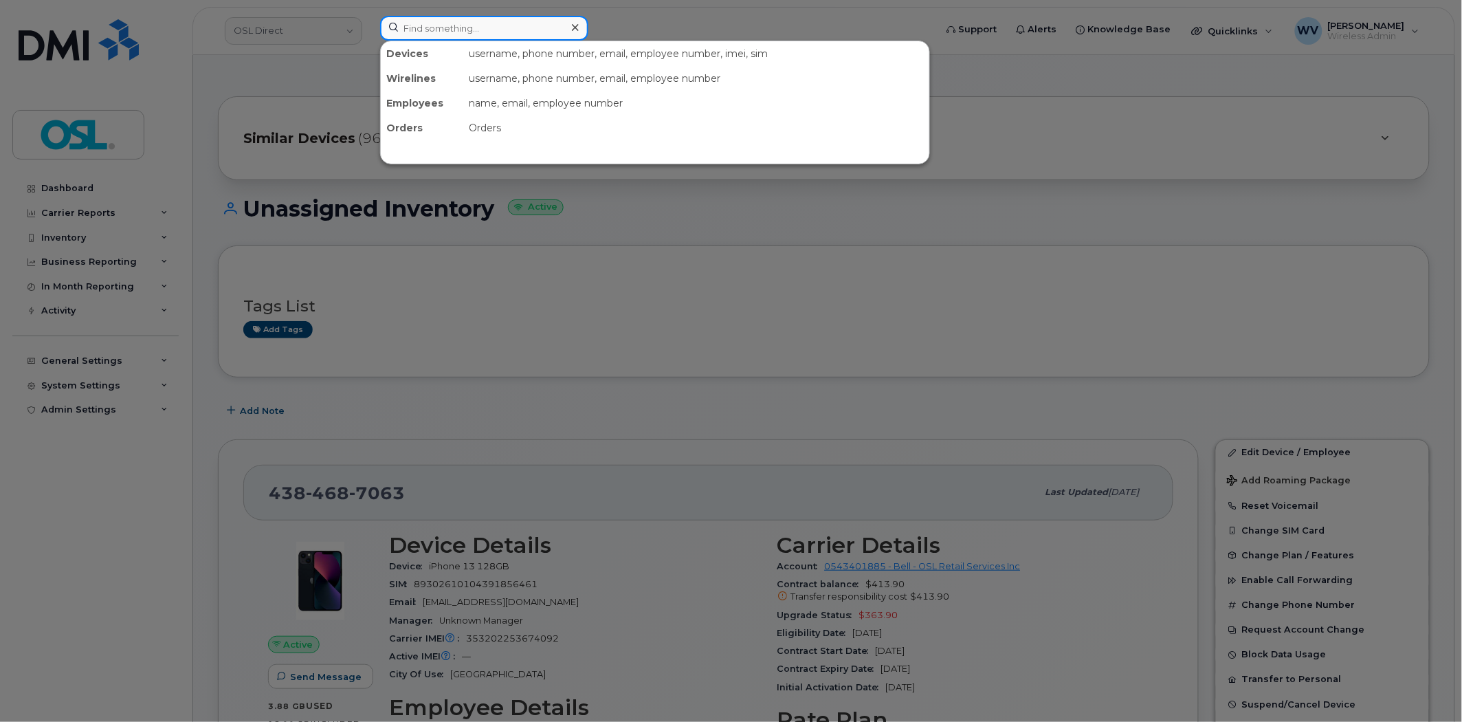
paste input "4185709132"
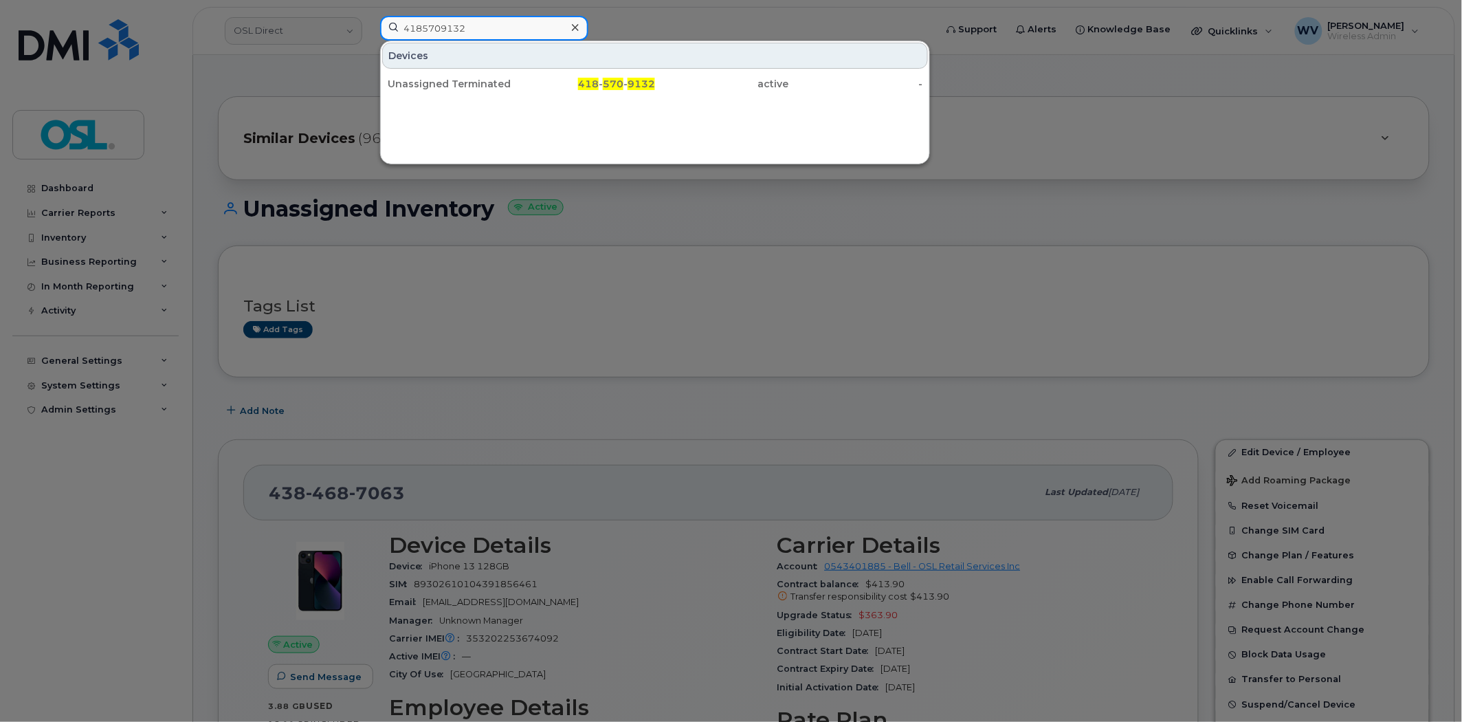
type input "4185709132"
click at [524, 103] on div "Devices Unassigned Terminated 418 - 570 - 9132 active -" at bounding box center [655, 103] width 550 height 124
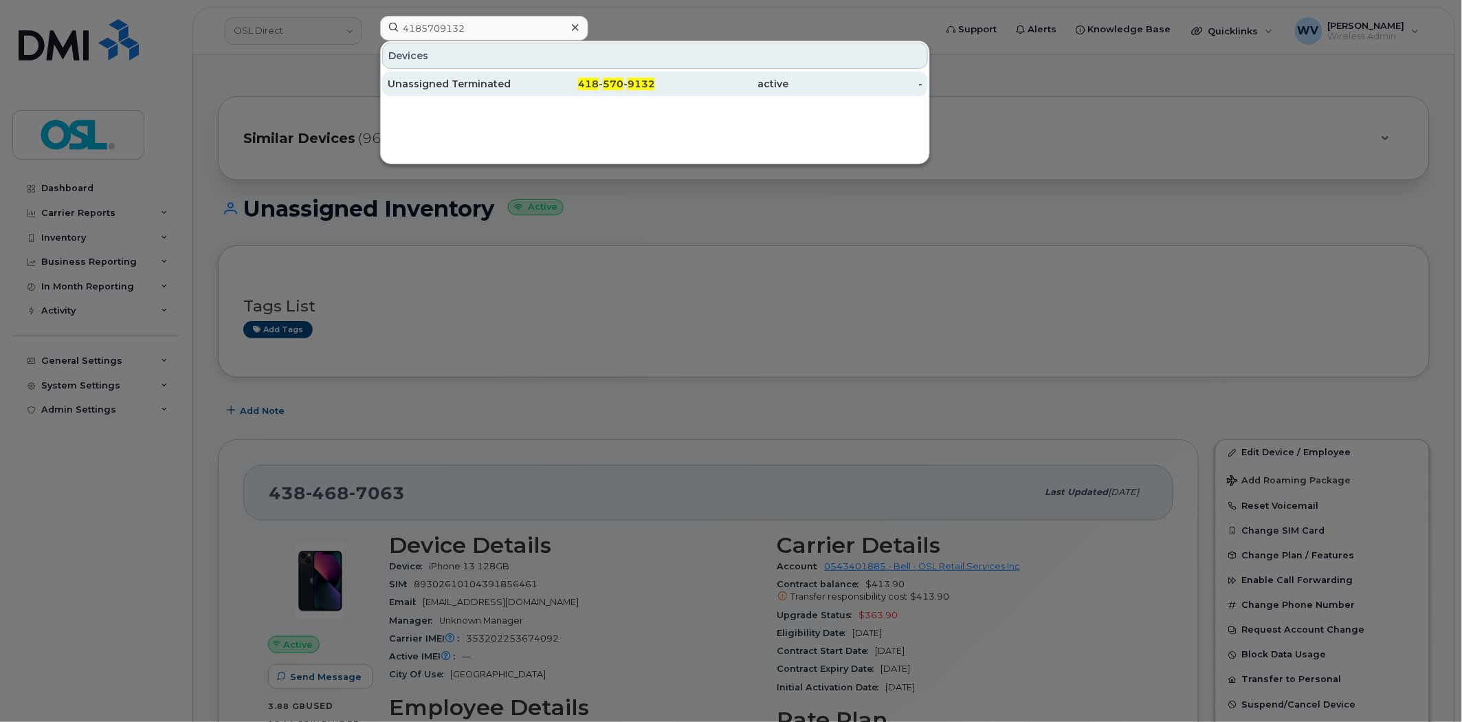
click at [519, 91] on div "Unassigned Terminated" at bounding box center [455, 83] width 134 height 25
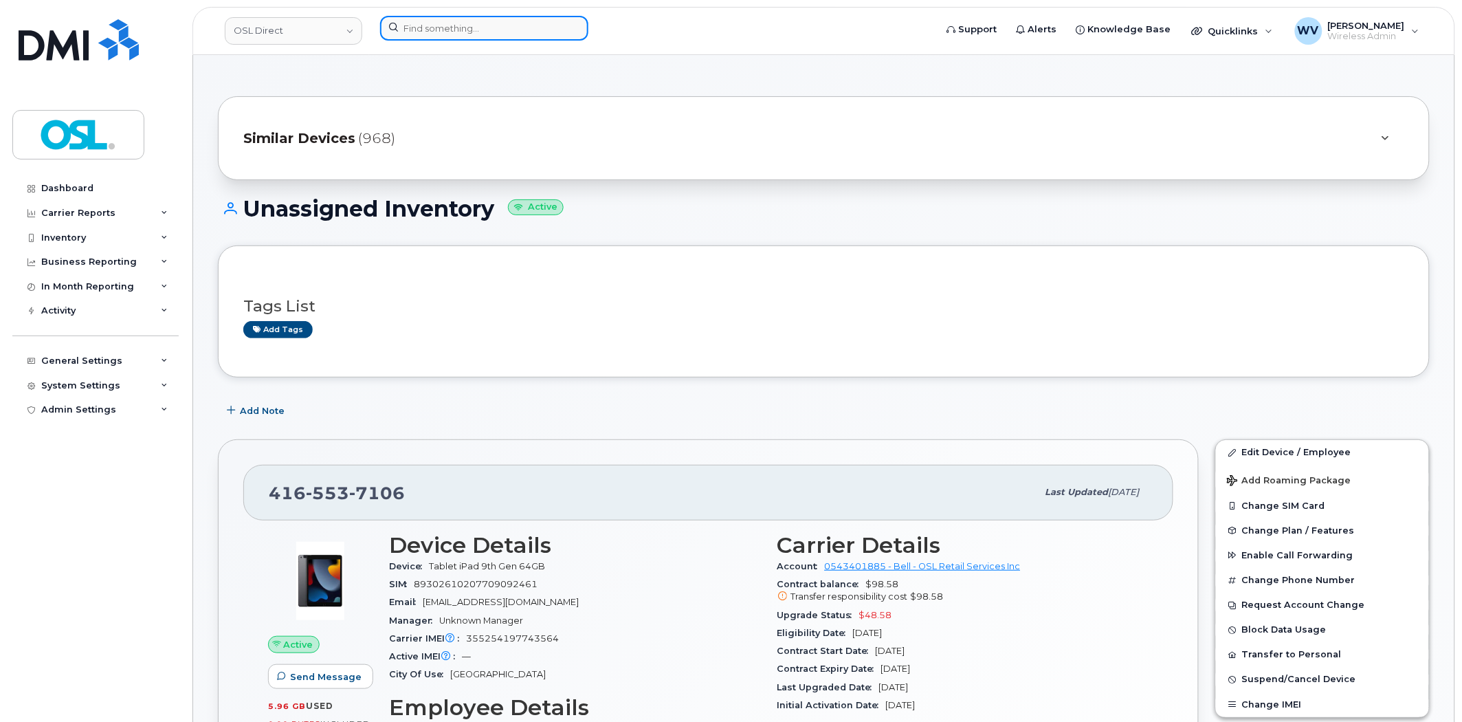
click at [500, 30] on input at bounding box center [484, 28] width 208 height 25
paste input "6472218791"
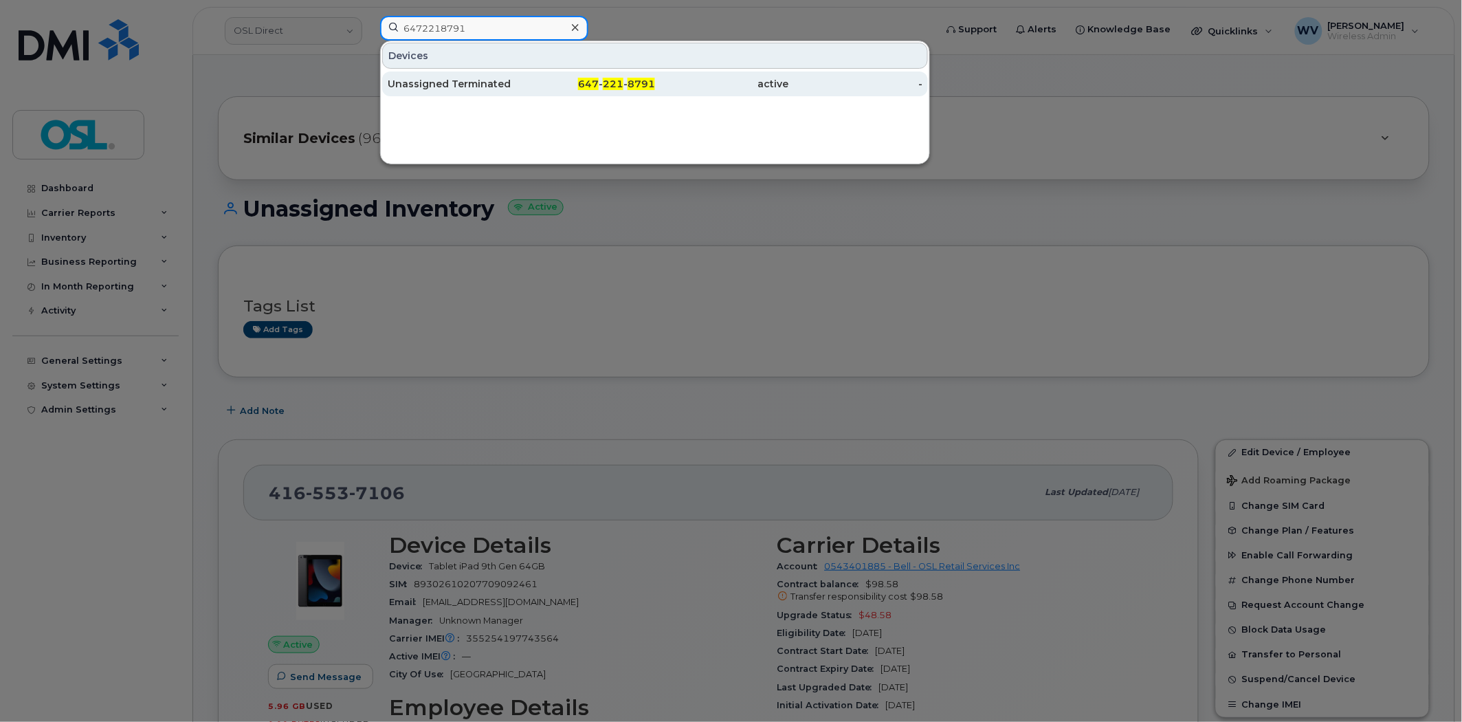
type input "6472218791"
click at [520, 87] on link "Unassigned Terminated 647 - 221 - 8791 active -" at bounding box center [655, 83] width 546 height 25
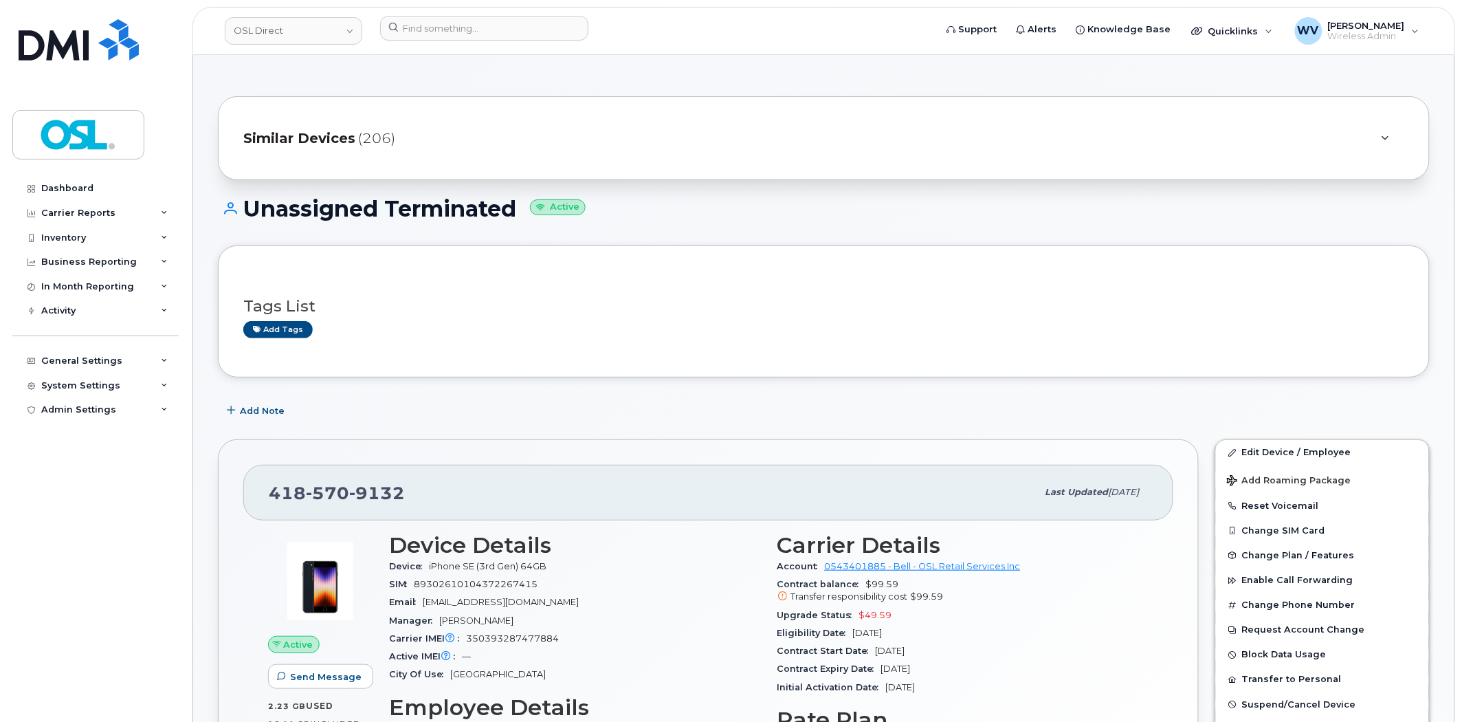
click at [335, 485] on span "570" at bounding box center [327, 492] width 43 height 21
copy span "418 570 9132"
click at [1251, 444] on link "Edit Device / Employee" at bounding box center [1322, 452] width 213 height 25
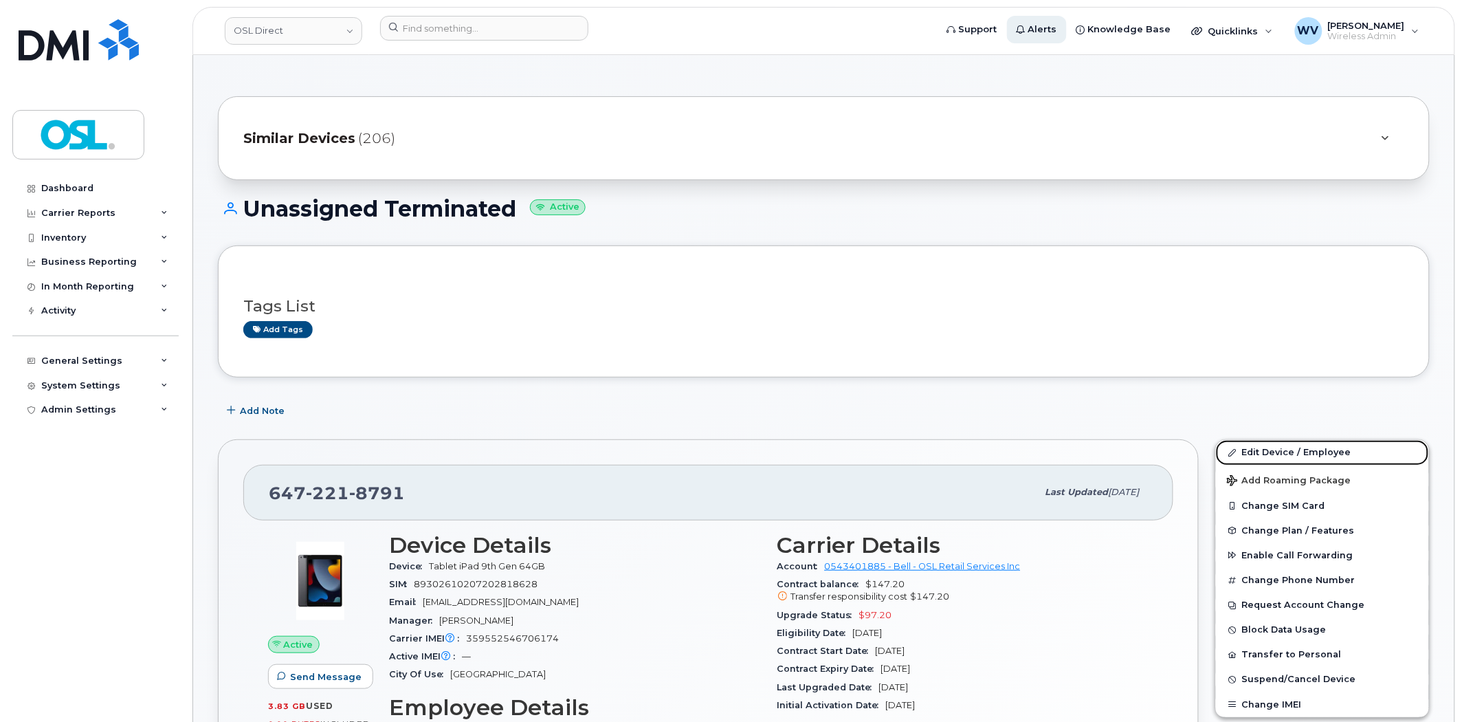
click at [1331, 443] on link "Edit Device / Employee" at bounding box center [1322, 452] width 213 height 25
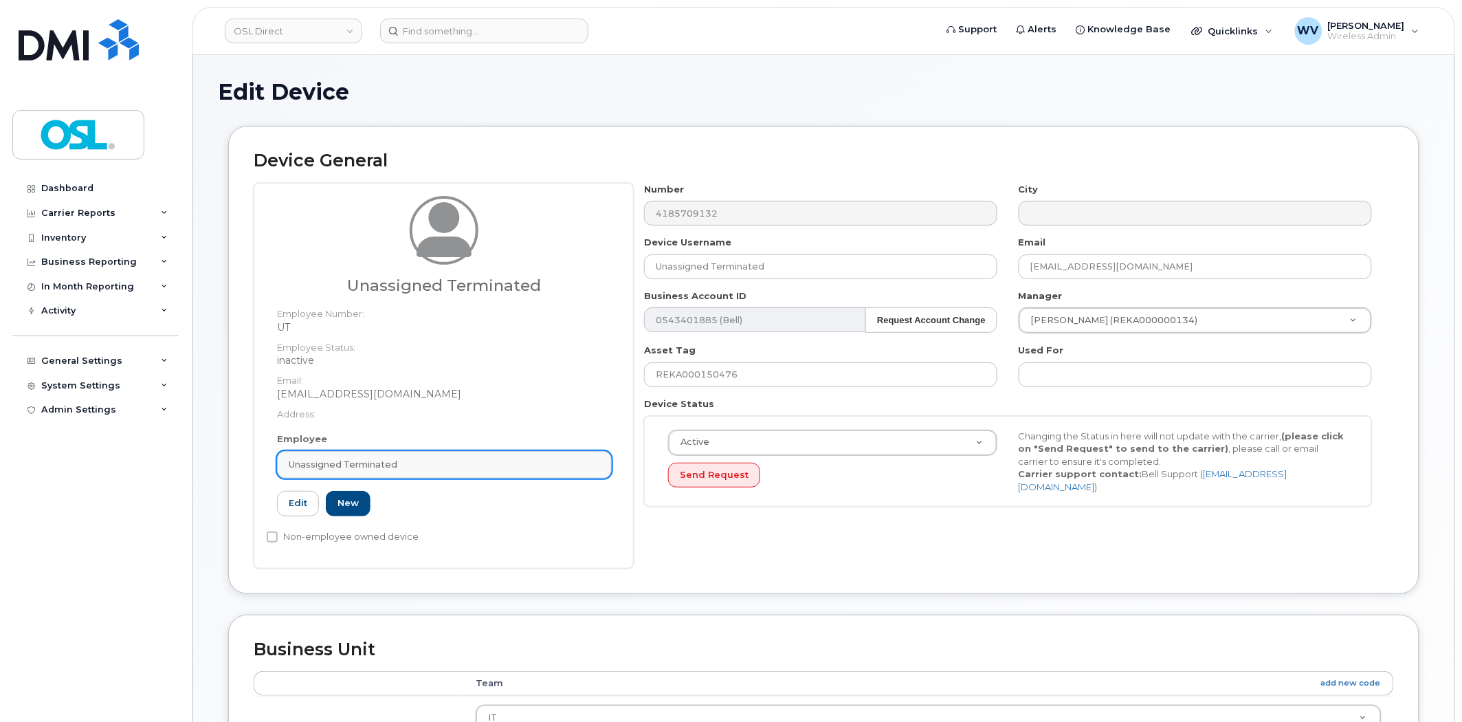
click at [399, 458] on div "Unassigned Terminated" at bounding box center [444, 464] width 311 height 13
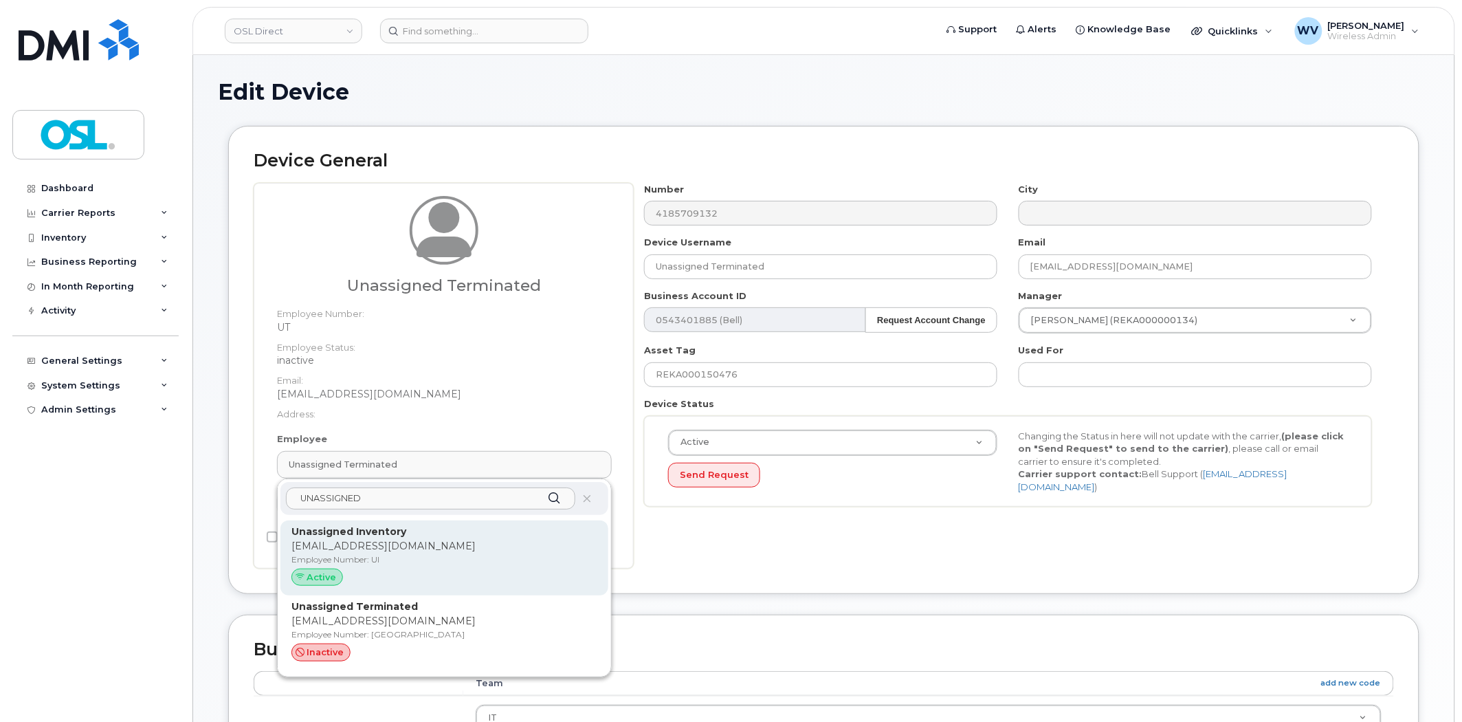
type input "UNASSIGNED"
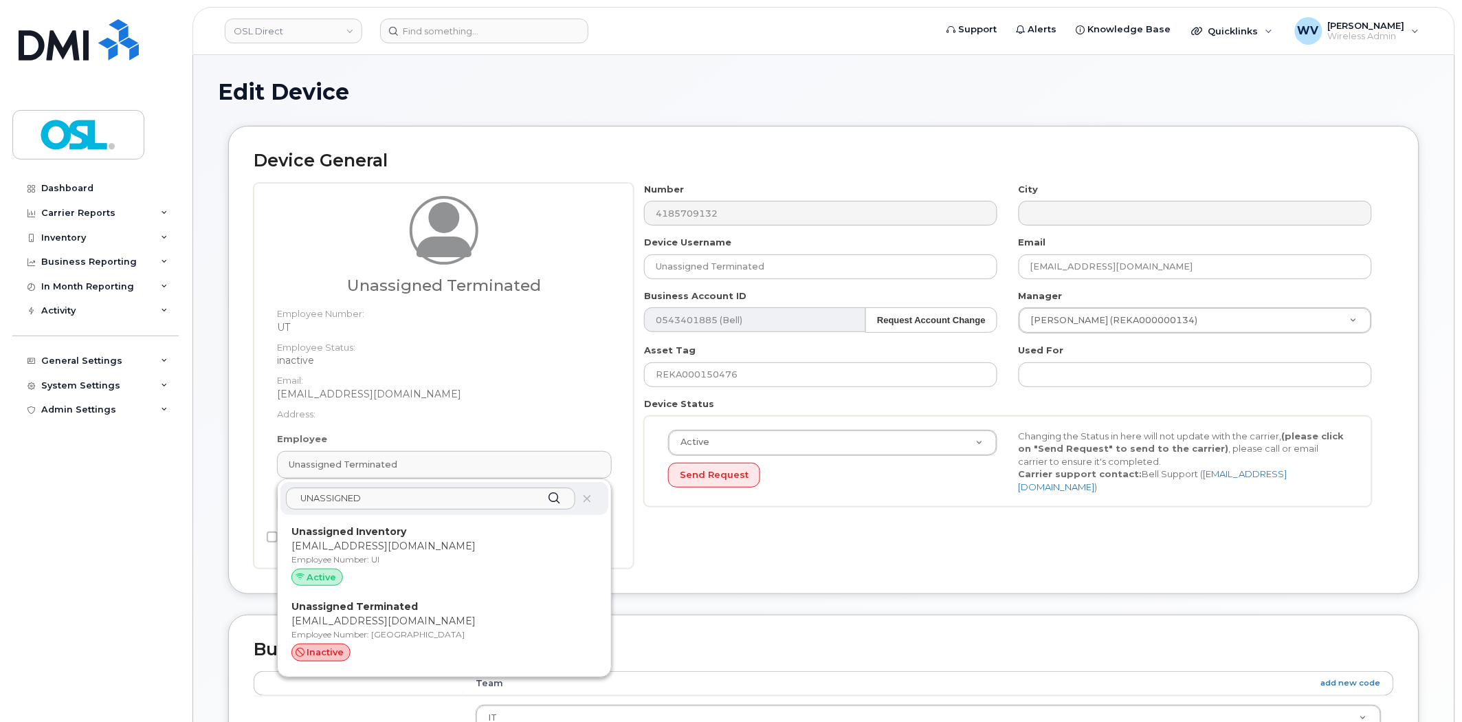
drag, startPoint x: 371, startPoint y: 585, endPoint x: 801, endPoint y: 85, distance: 658.9
click at [371, 586] on div "Active" at bounding box center [444, 577] width 306 height 18
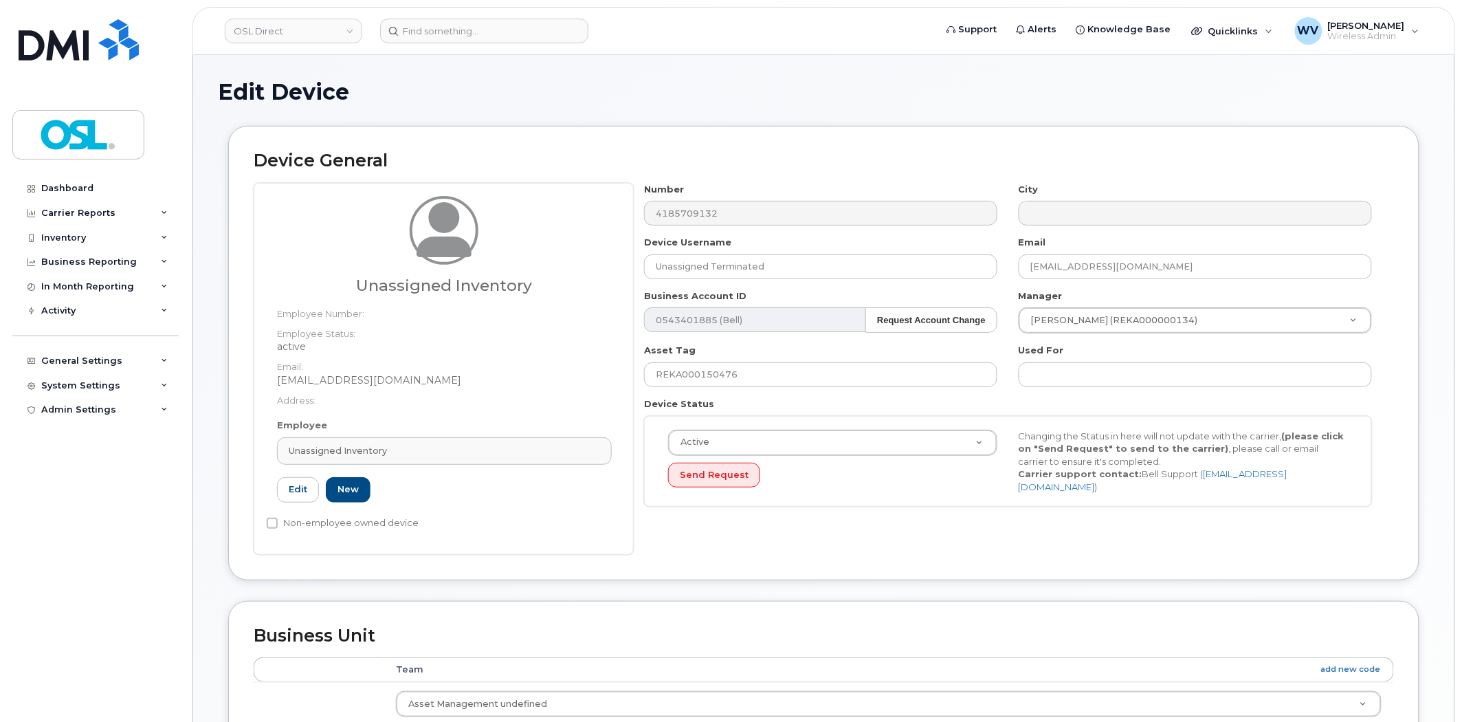
type input "UI"
type input "Unassigned Inventory"
type input "[EMAIL_ADDRESS][DOMAIN_NAME]"
type input "4724252"
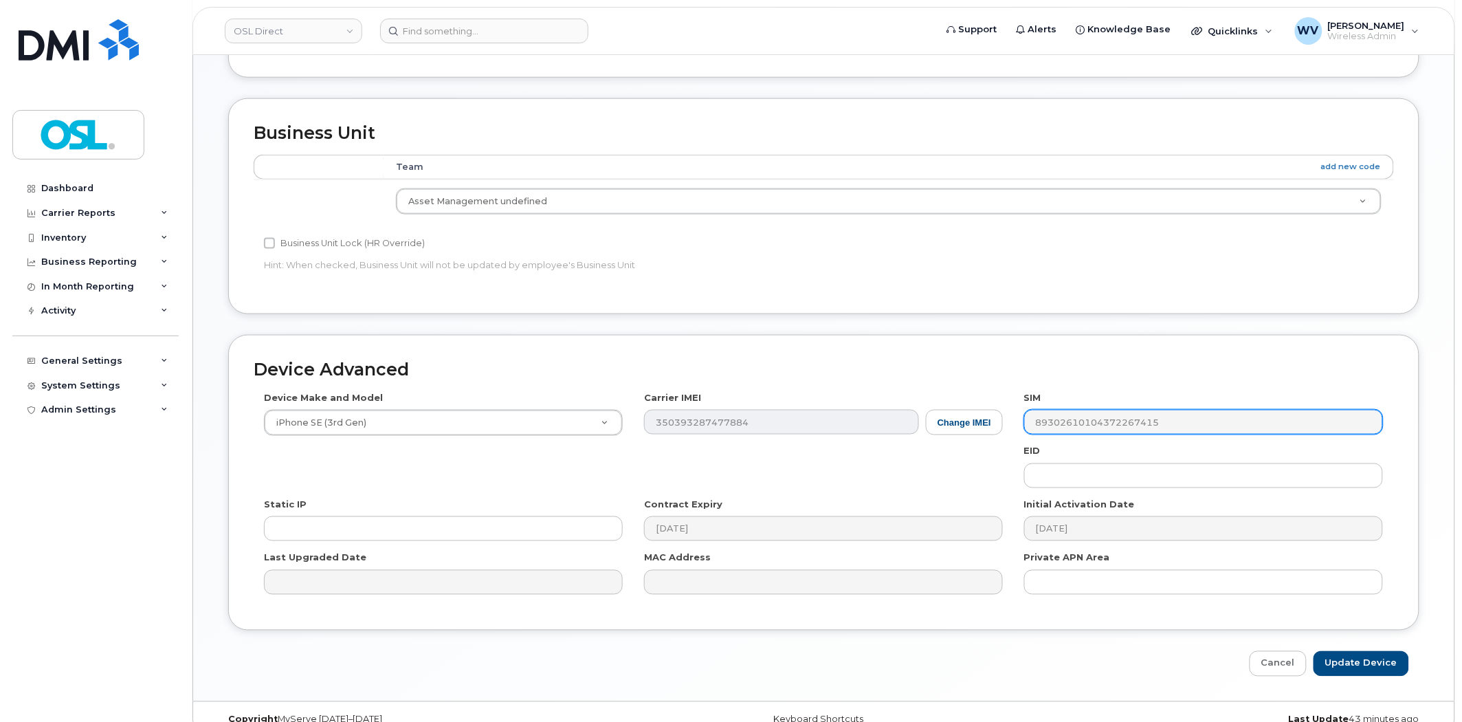
scroll to position [526, 0]
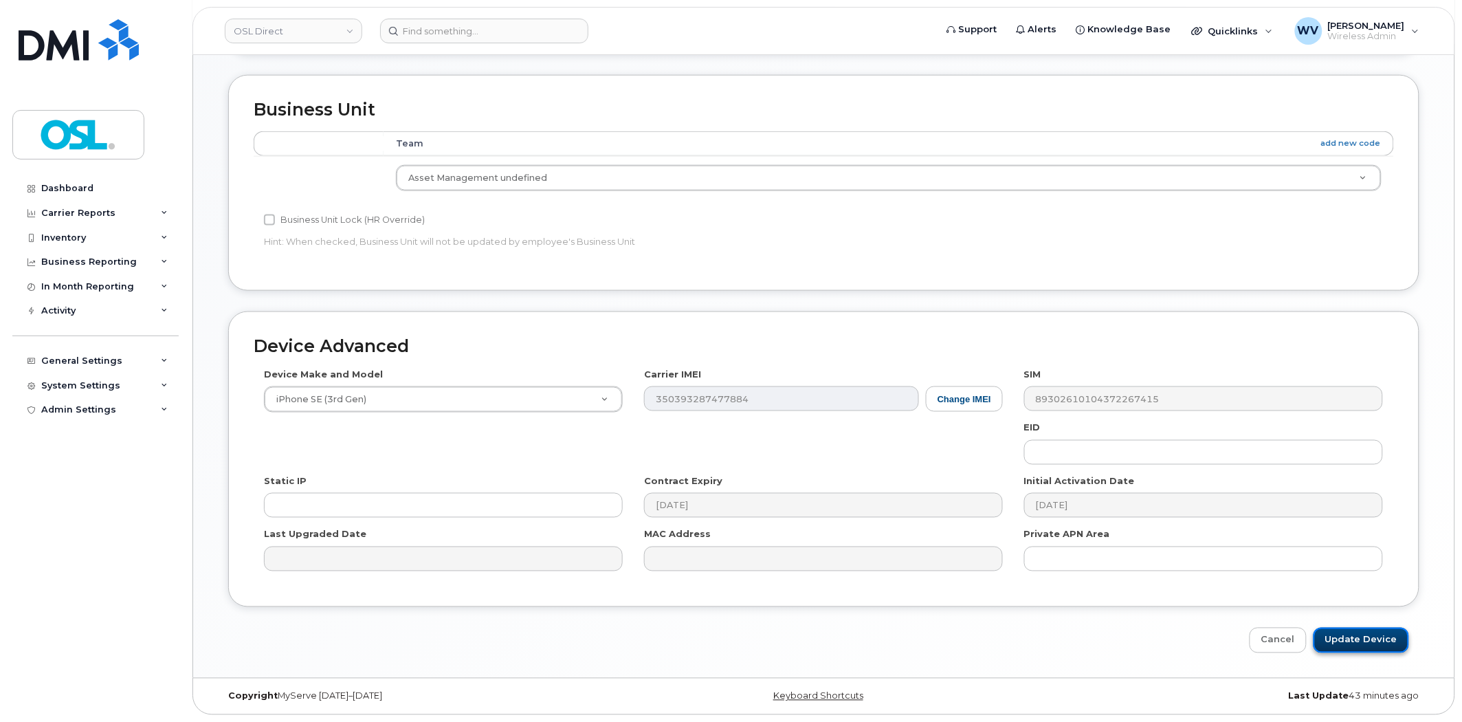
click at [1368, 634] on input "Update Device" at bounding box center [1361, 639] width 96 height 25
type input "Saving..."
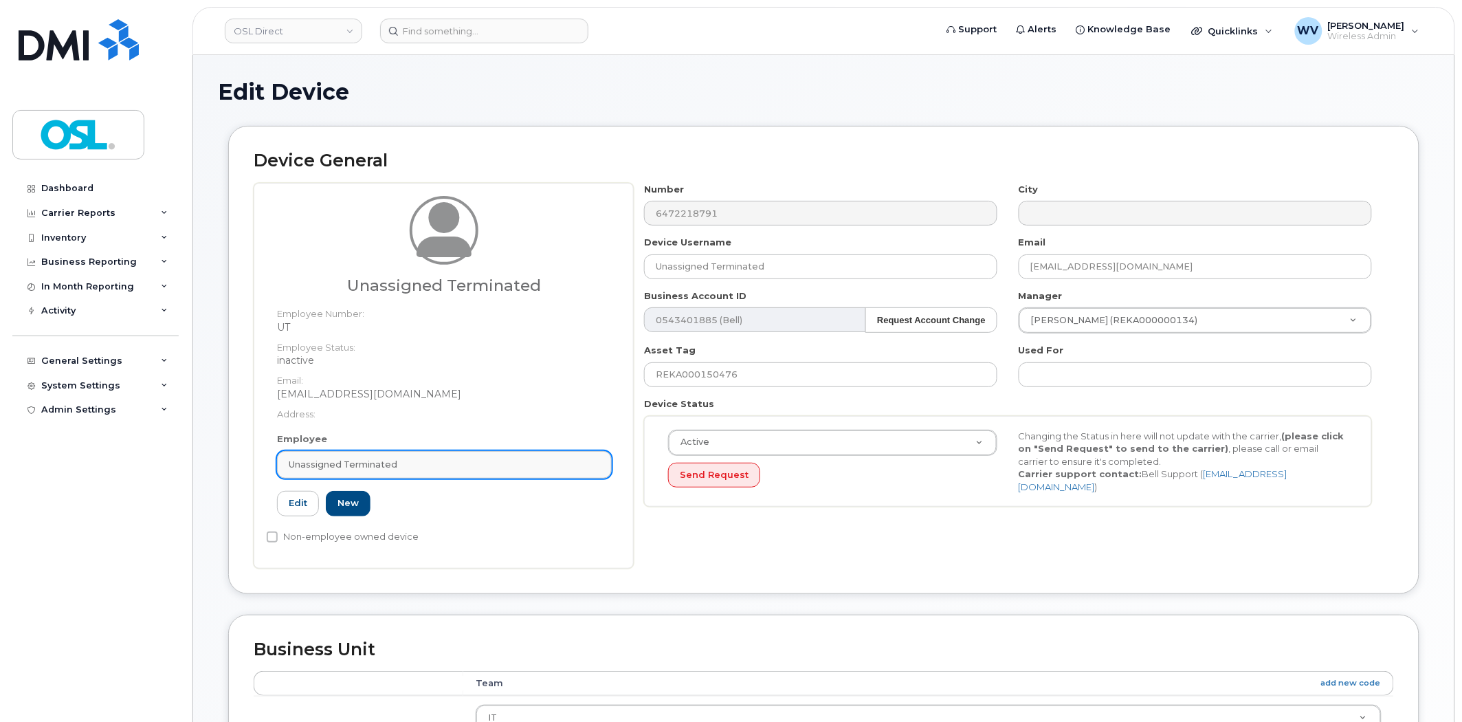
click at [467, 452] on link "Unassigned Terminated" at bounding box center [444, 464] width 335 height 27
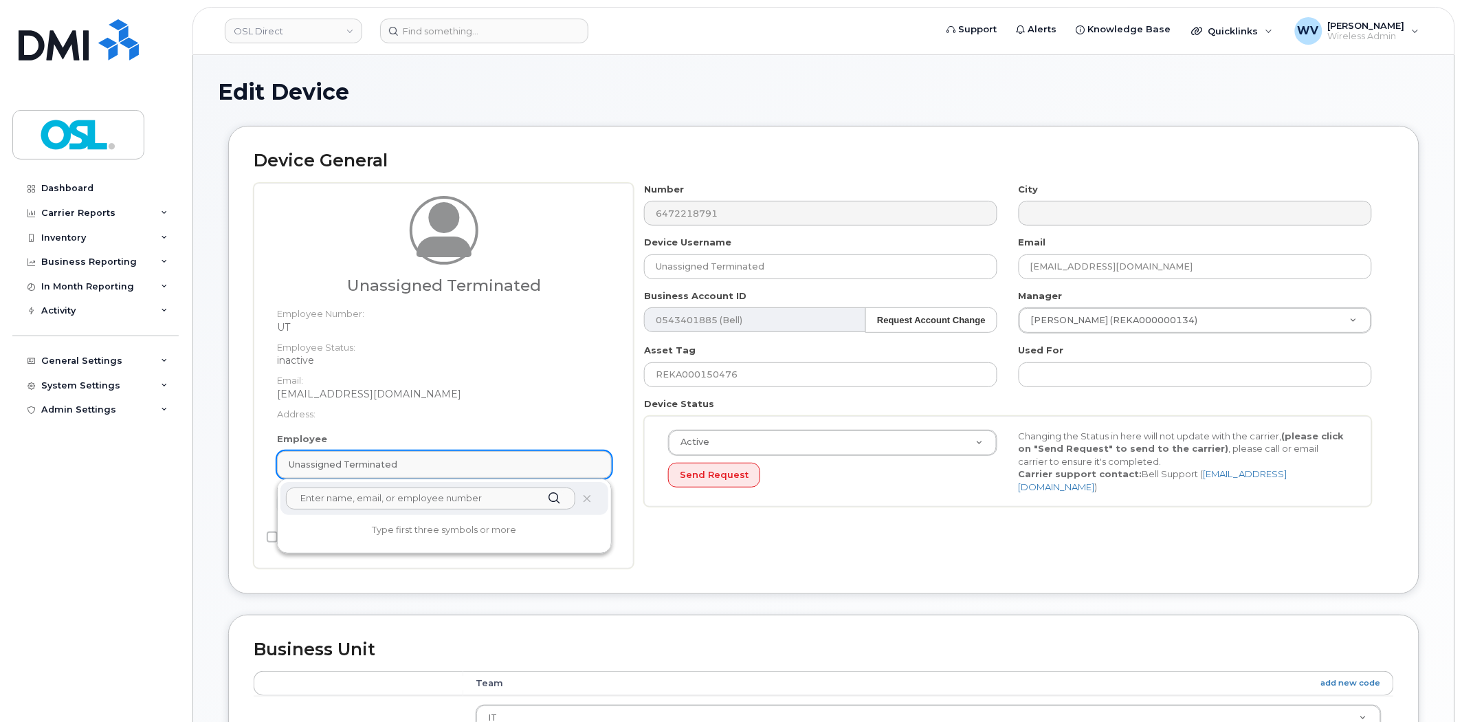
paste input "UNASSIGNED"
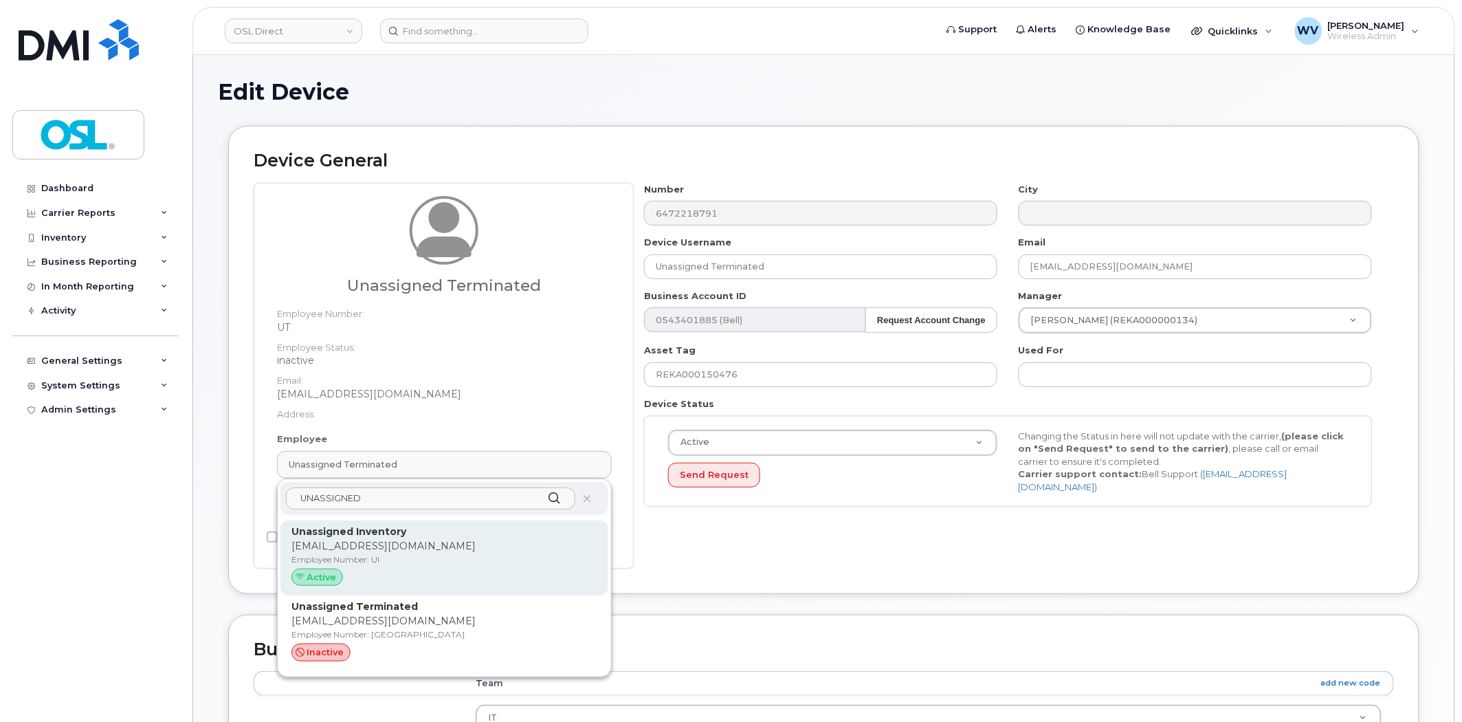
type input "UNASSIGNED"
click at [444, 536] on p "Unassigned Inventory" at bounding box center [444, 531] width 306 height 14
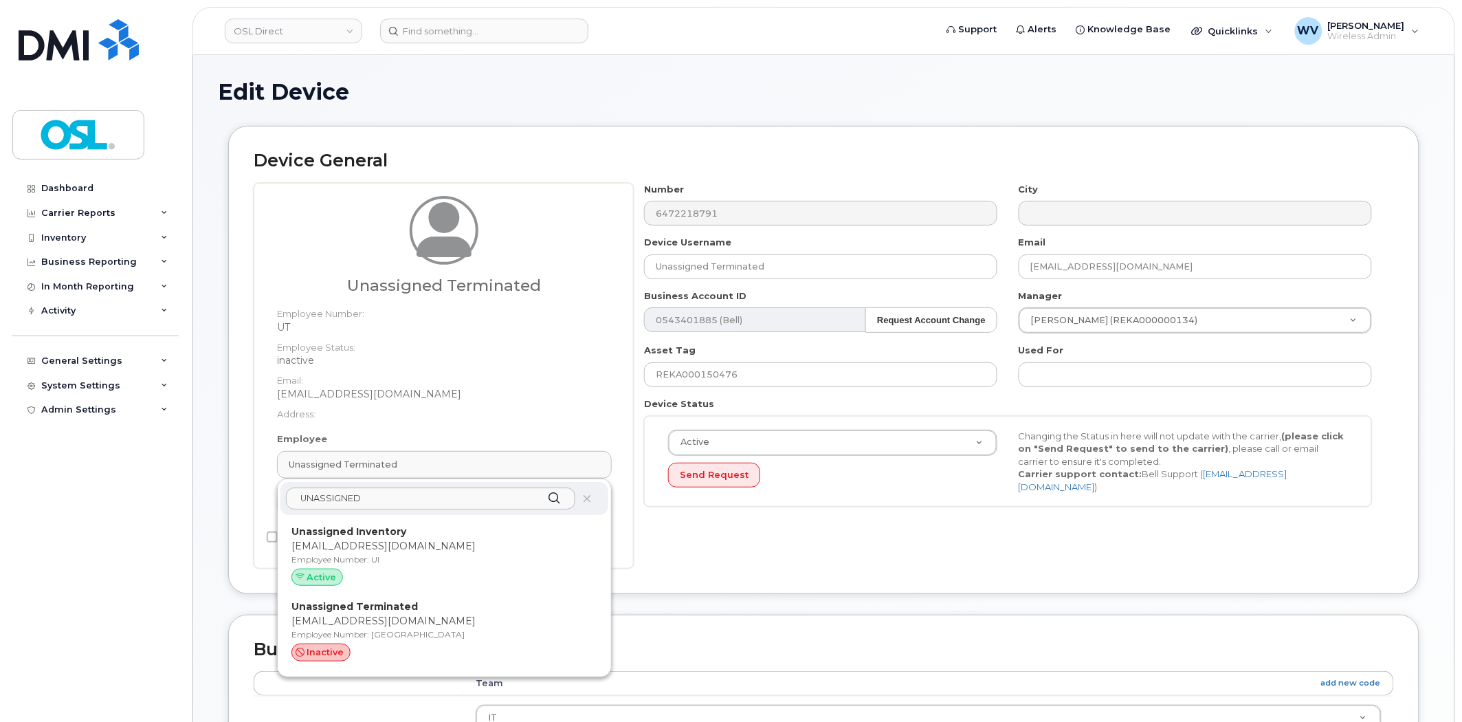
type input "UI"
type input "Unassigned Inventory"
type input "[EMAIL_ADDRESS][DOMAIN_NAME]"
type input "4724252"
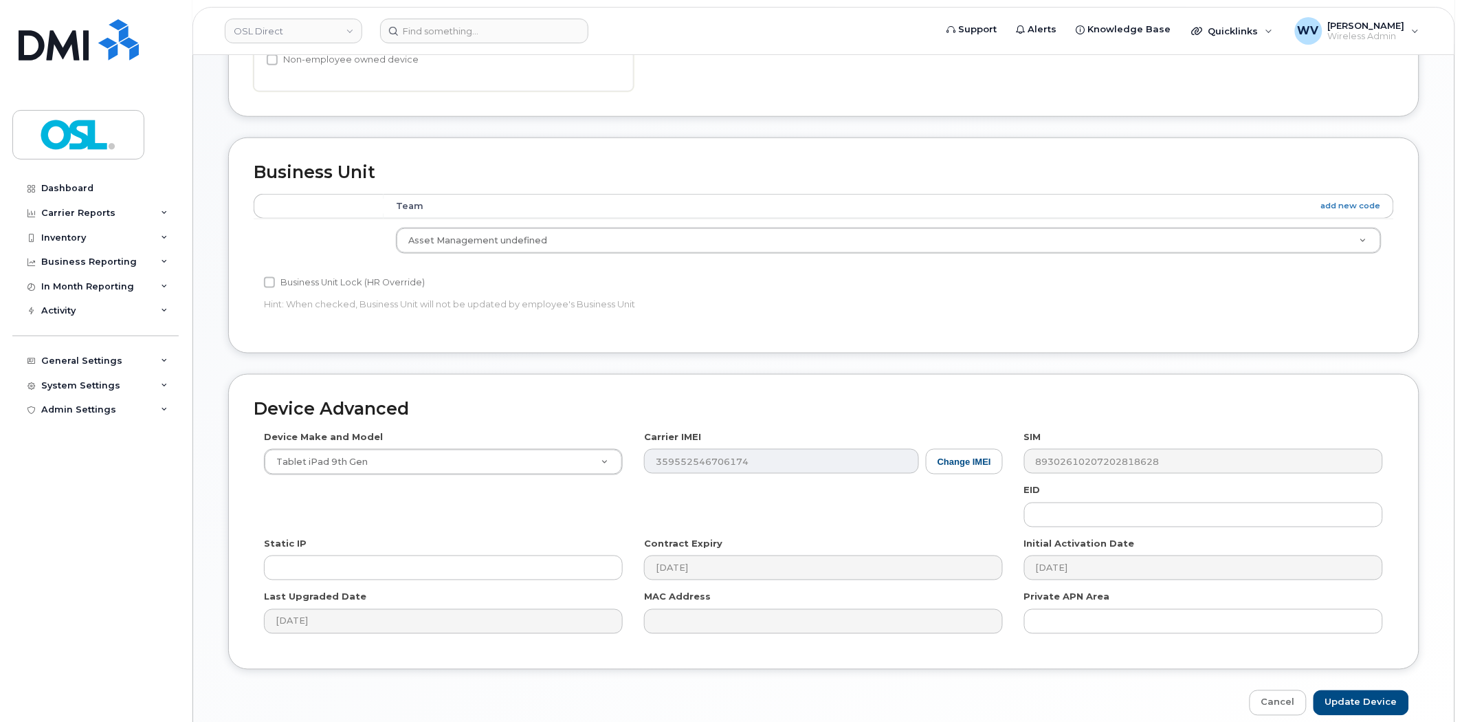
scroll to position [526, 0]
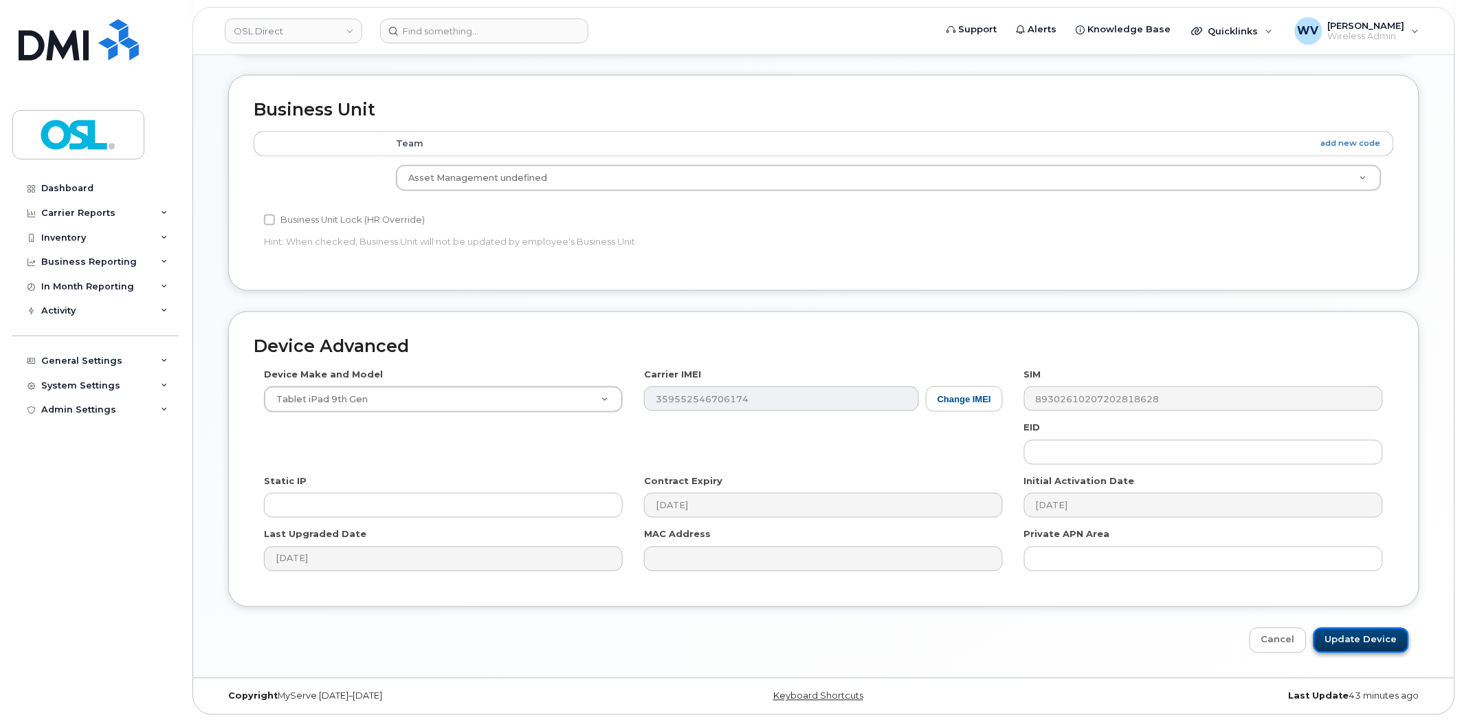
click at [1359, 647] on input "Update Device" at bounding box center [1361, 639] width 96 height 25
type input "Saving..."
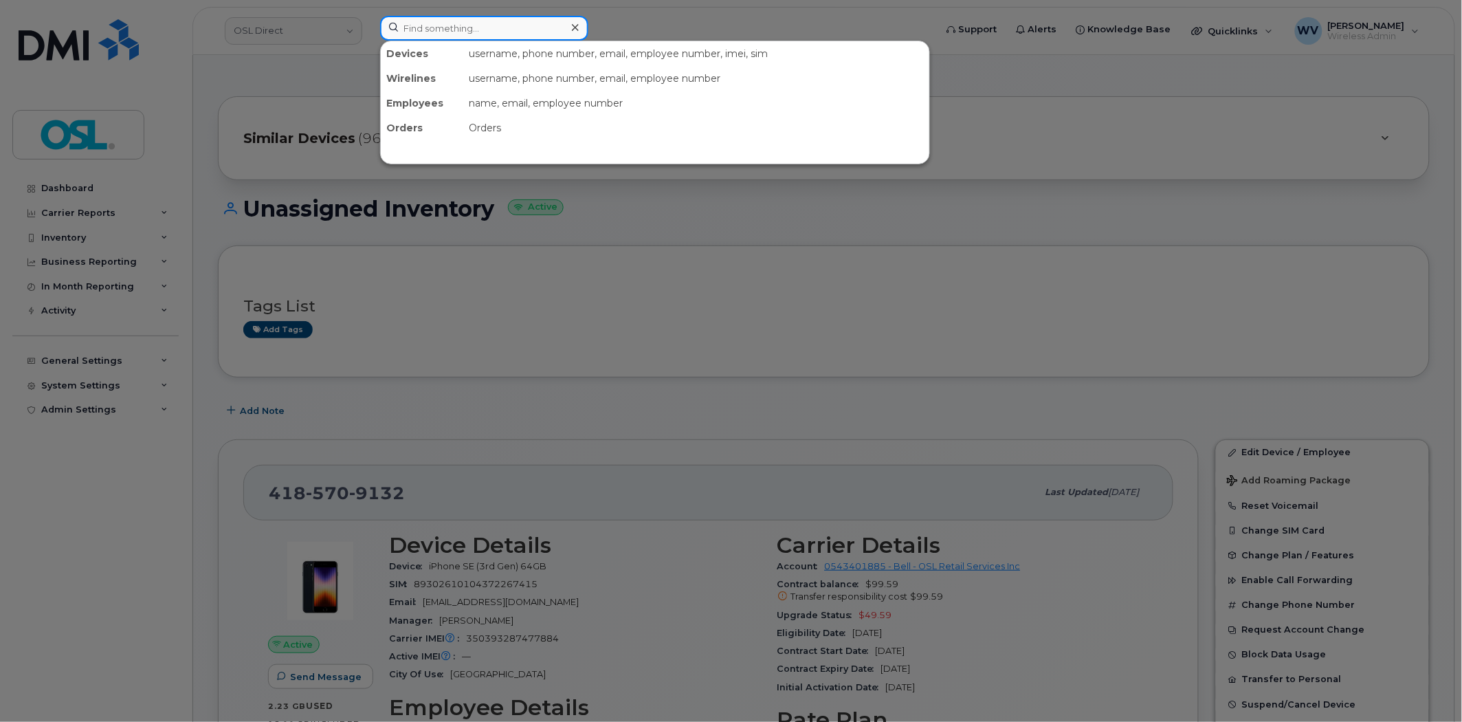
click at [478, 21] on input at bounding box center [484, 28] width 208 height 25
paste input "4164342261"
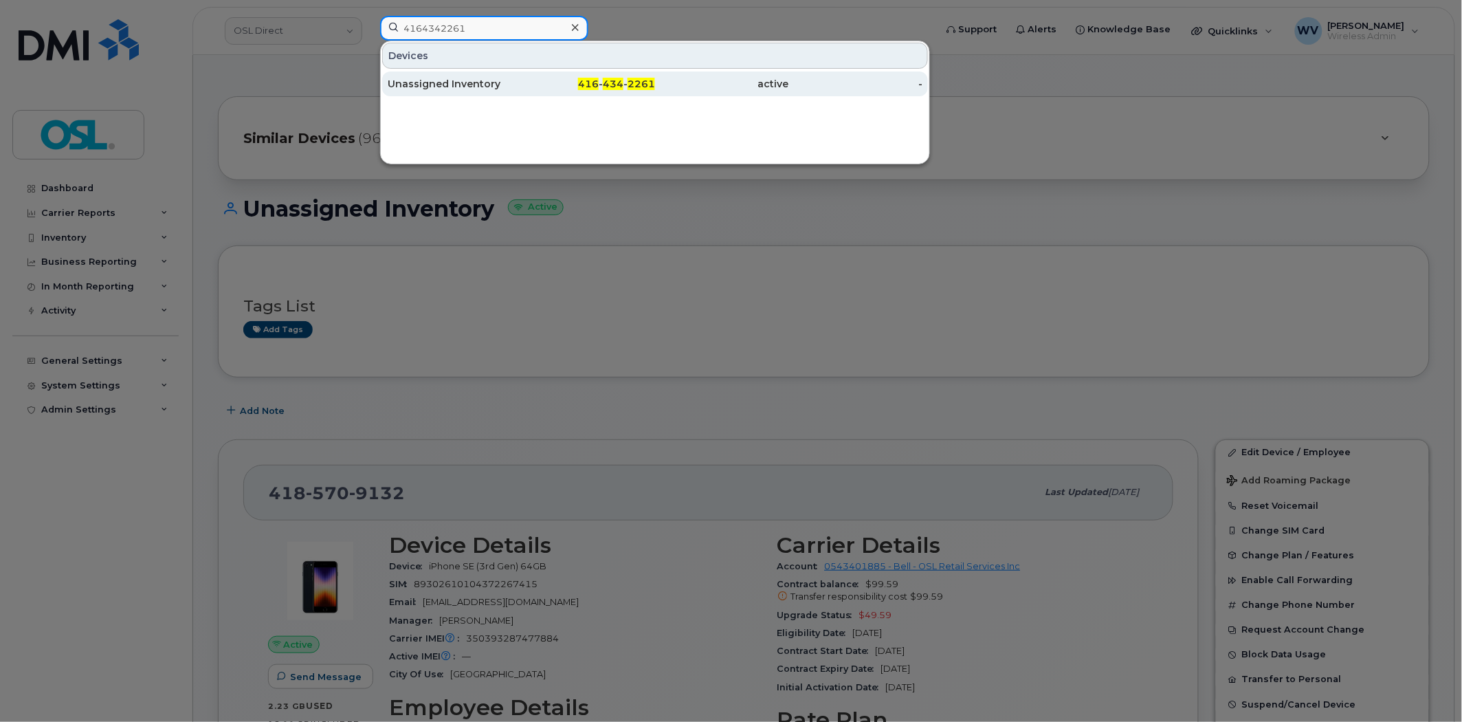
type input "4164342261"
click at [485, 81] on div "Unassigned Inventory" at bounding box center [455, 84] width 134 height 14
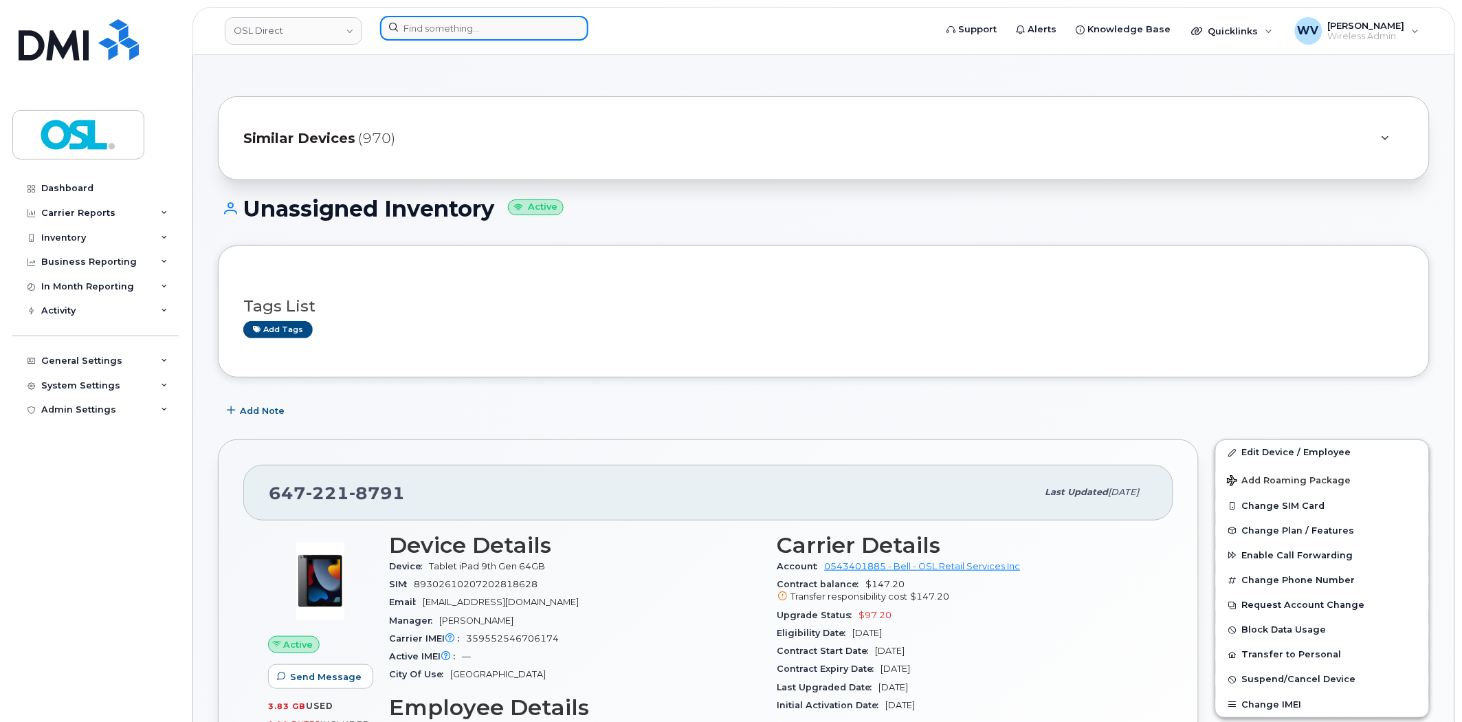
click at [461, 26] on input at bounding box center [484, 28] width 208 height 25
paste input "4374335867"
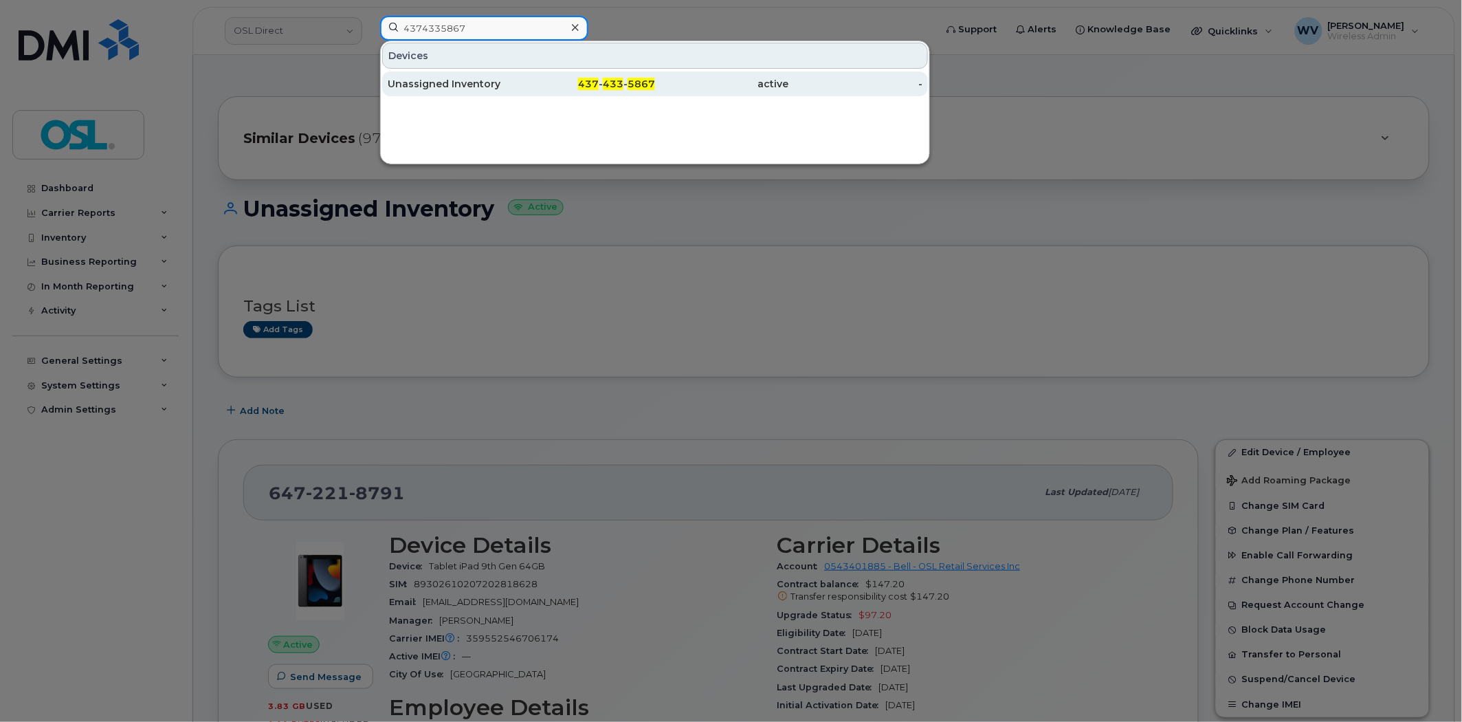
type input "4374335867"
click at [498, 74] on div "Unassigned Inventory" at bounding box center [455, 83] width 134 height 25
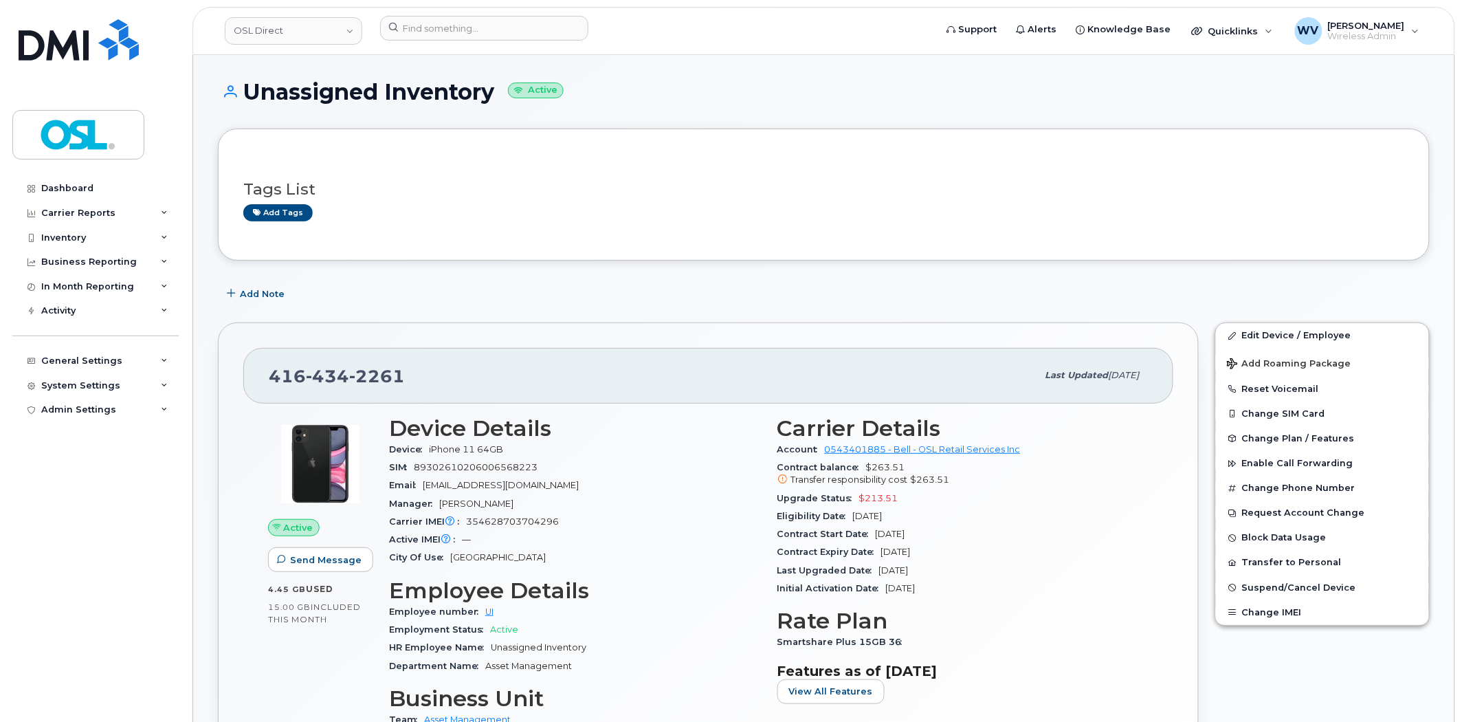
click at [389, 383] on span "2261" at bounding box center [377, 376] width 56 height 21
click at [388, 383] on span "2261" at bounding box center [377, 376] width 56 height 21
copy span "[PHONE_NUMBER]"
